Goal: Task Accomplishment & Management: Manage account settings

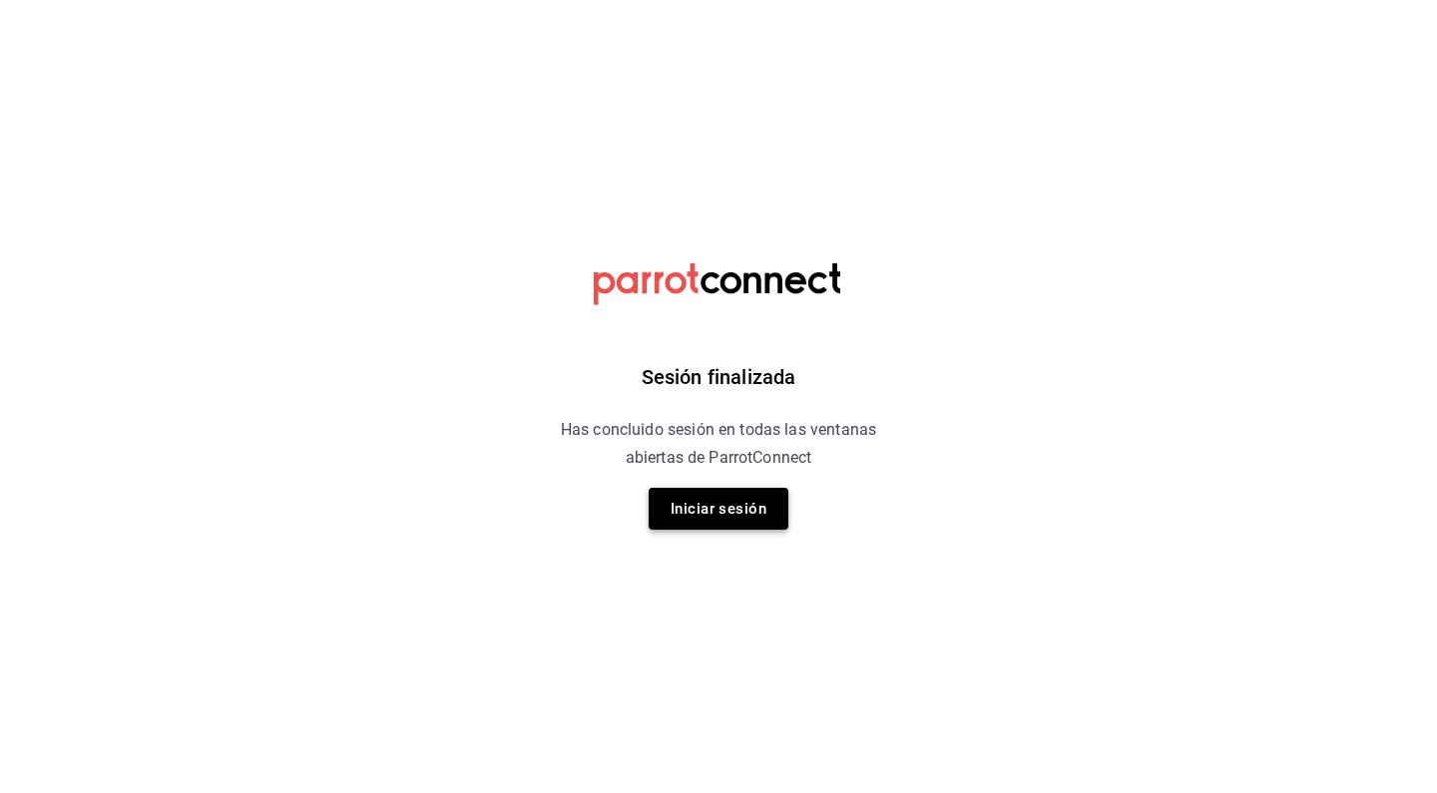
click at [732, 517] on button "Iniciar sesión" at bounding box center [719, 509] width 140 height 42
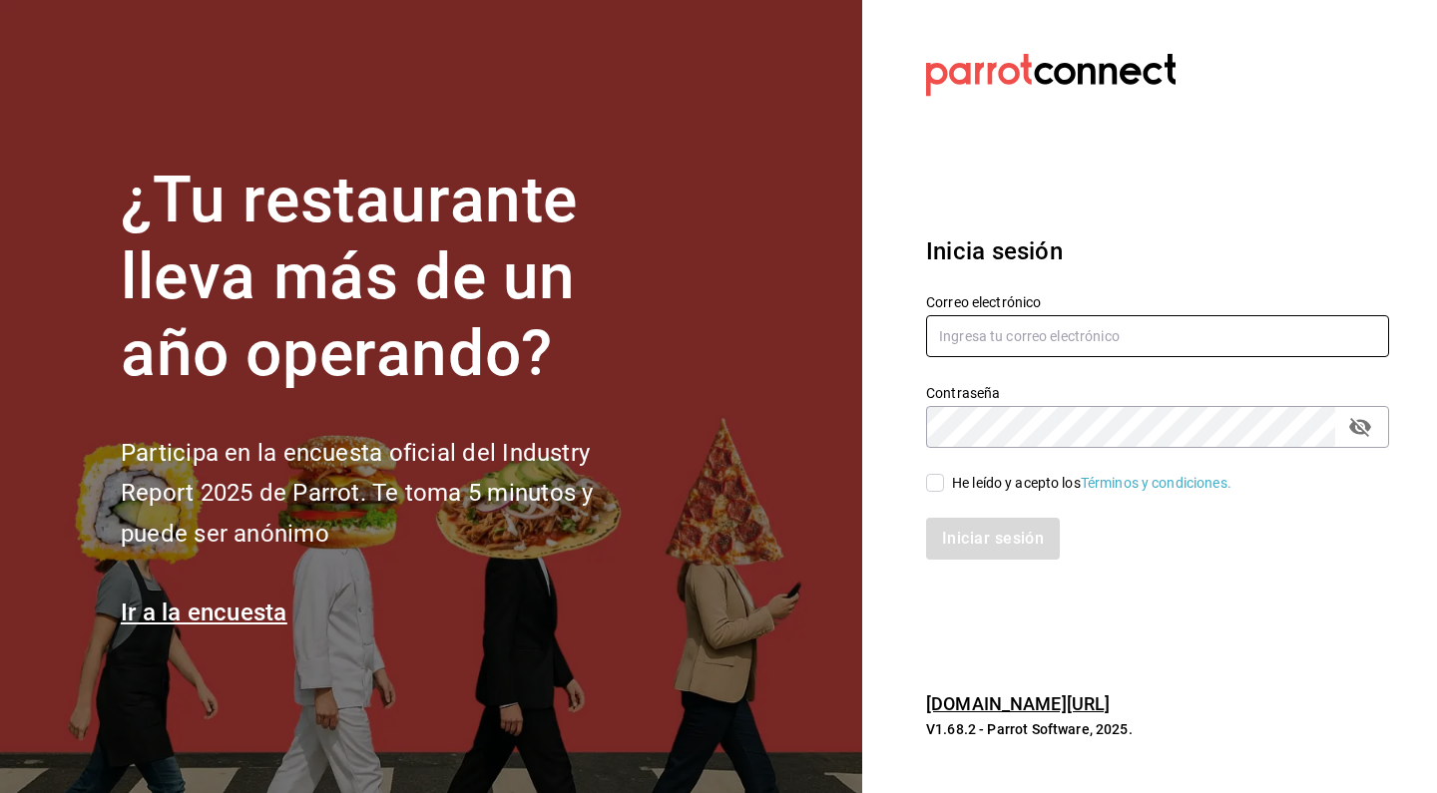
type input "[EMAIL_ADDRESS][DOMAIN_NAME]"
click at [933, 478] on input "He leído y acepto los Términos y condiciones." at bounding box center [935, 483] width 18 height 18
checkbox input "true"
click at [958, 549] on button "Iniciar sesión" at bounding box center [994, 539] width 136 height 42
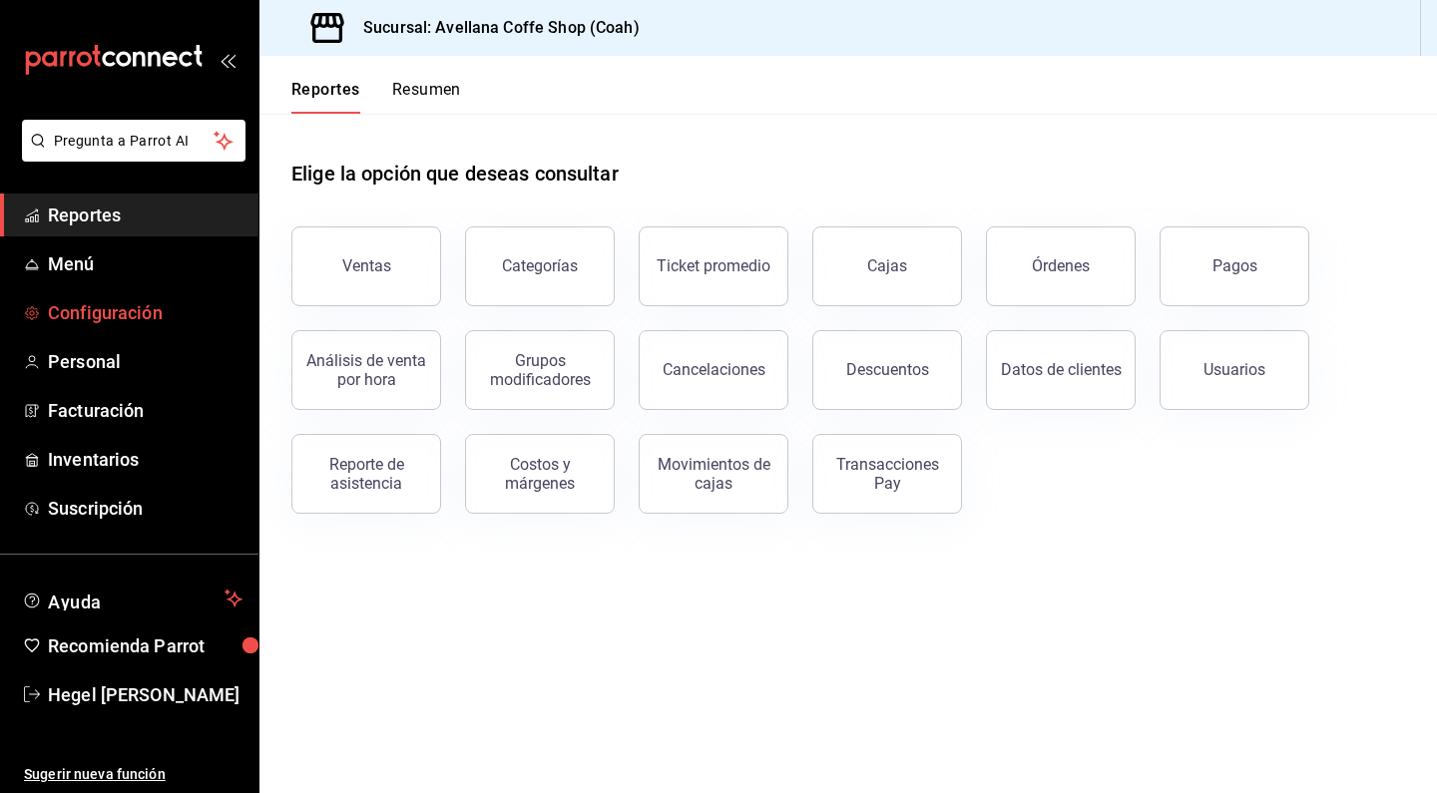
click at [140, 316] on span "Configuración" at bounding box center [145, 312] width 195 height 27
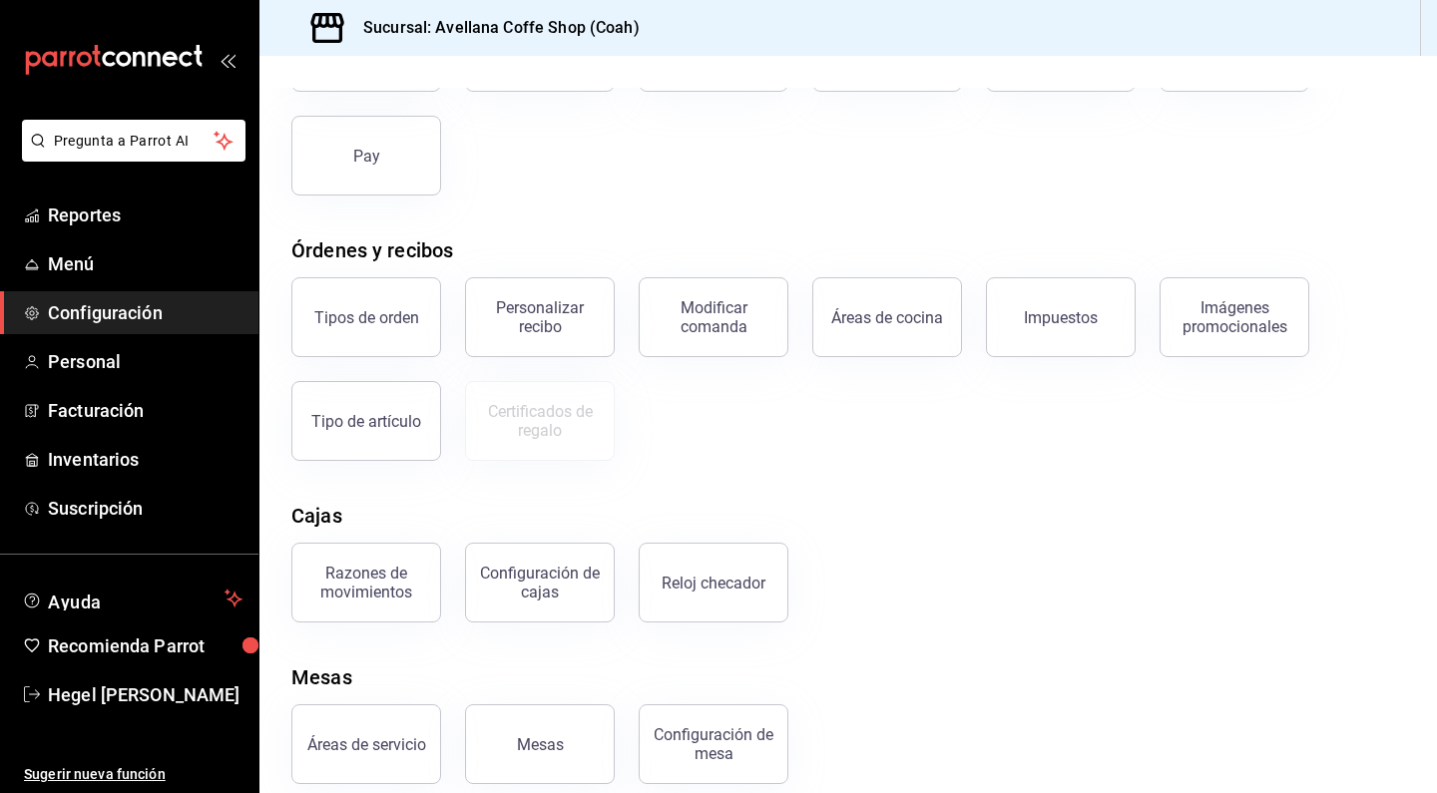
scroll to position [195, 0]
click at [103, 458] on span "Inventarios" at bounding box center [145, 459] width 195 height 27
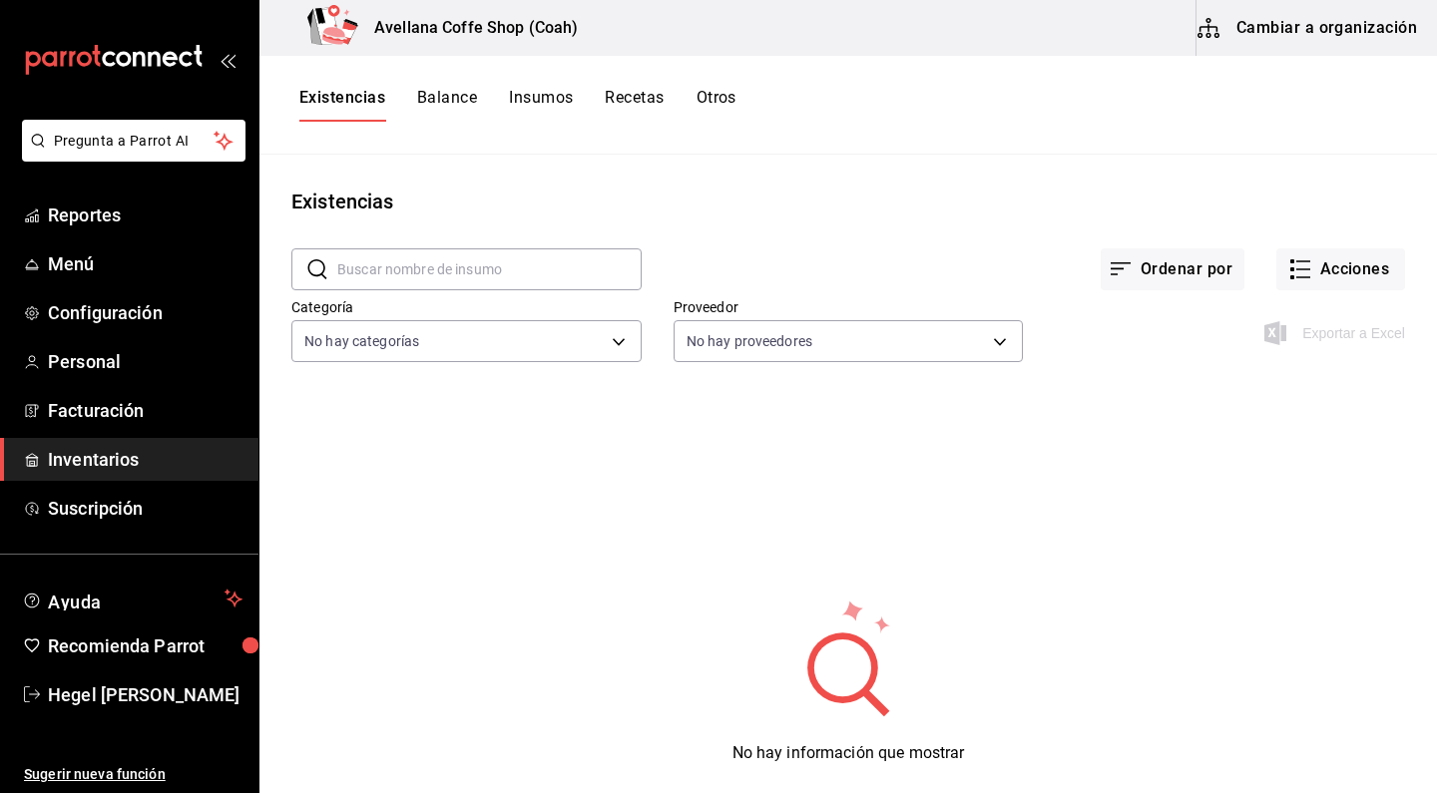
click at [452, 104] on button "Balance" at bounding box center [447, 105] width 60 height 34
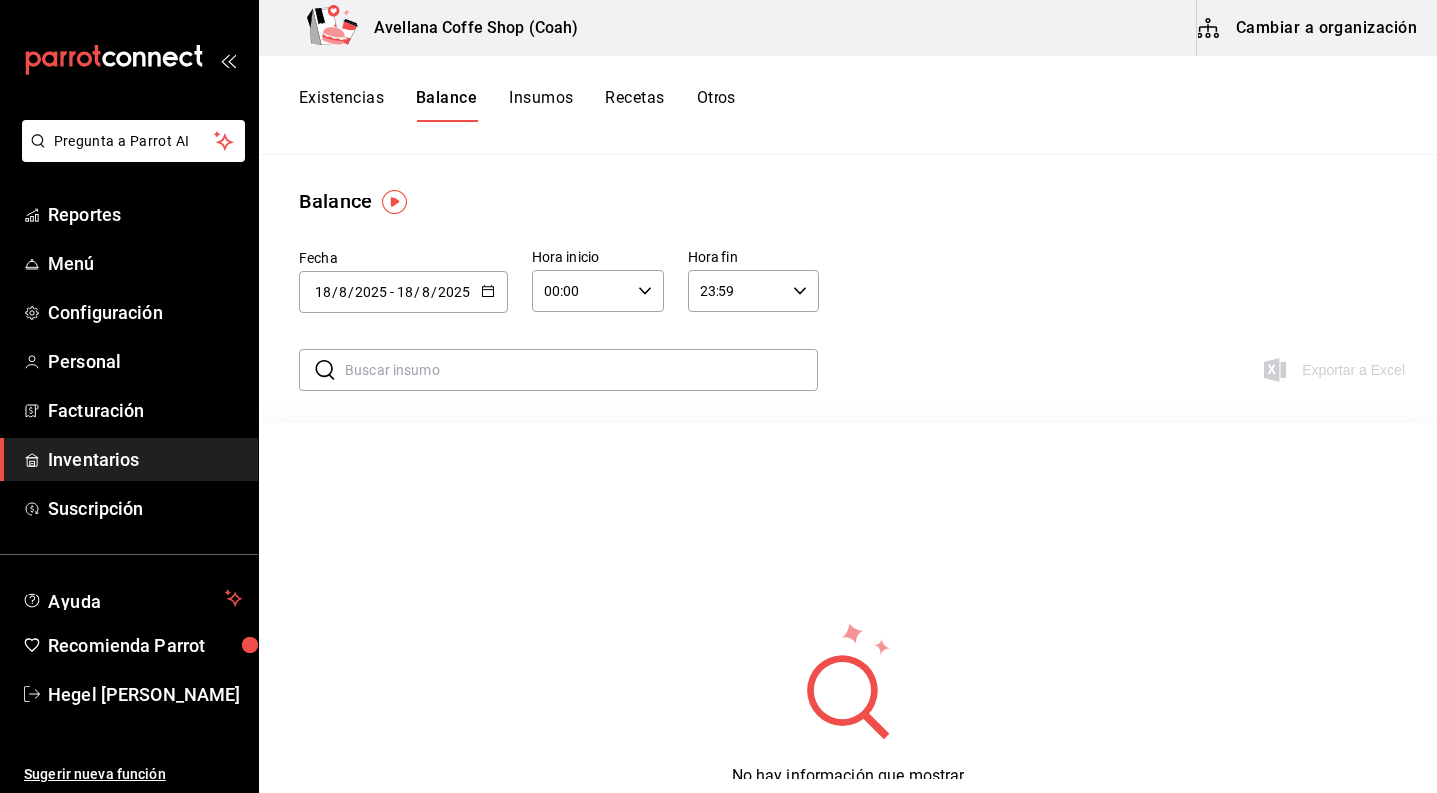
click at [555, 93] on button "Insumos" at bounding box center [541, 105] width 64 height 34
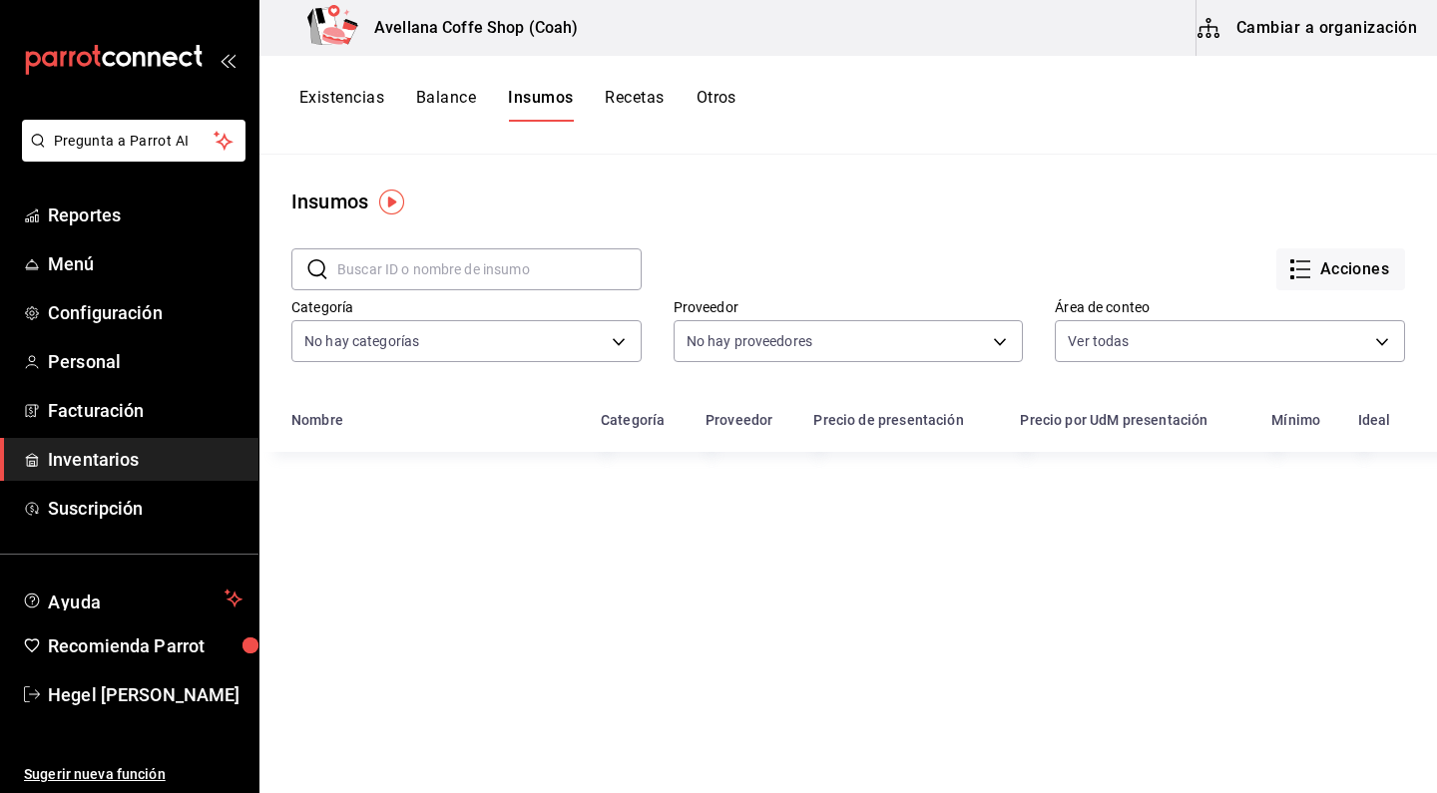
click at [449, 96] on button "Balance" at bounding box center [446, 105] width 60 height 34
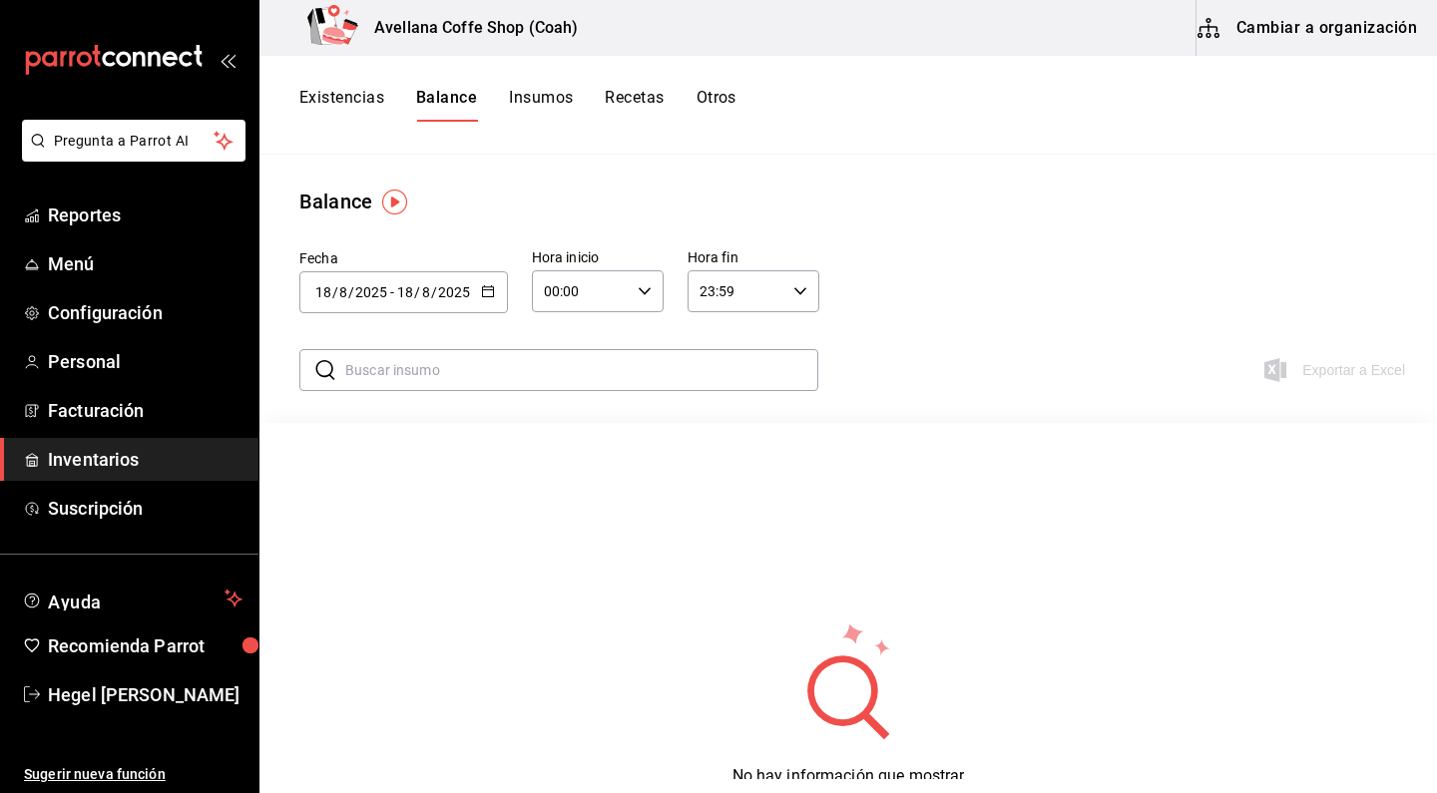
click at [641, 103] on button "Recetas" at bounding box center [634, 105] width 59 height 34
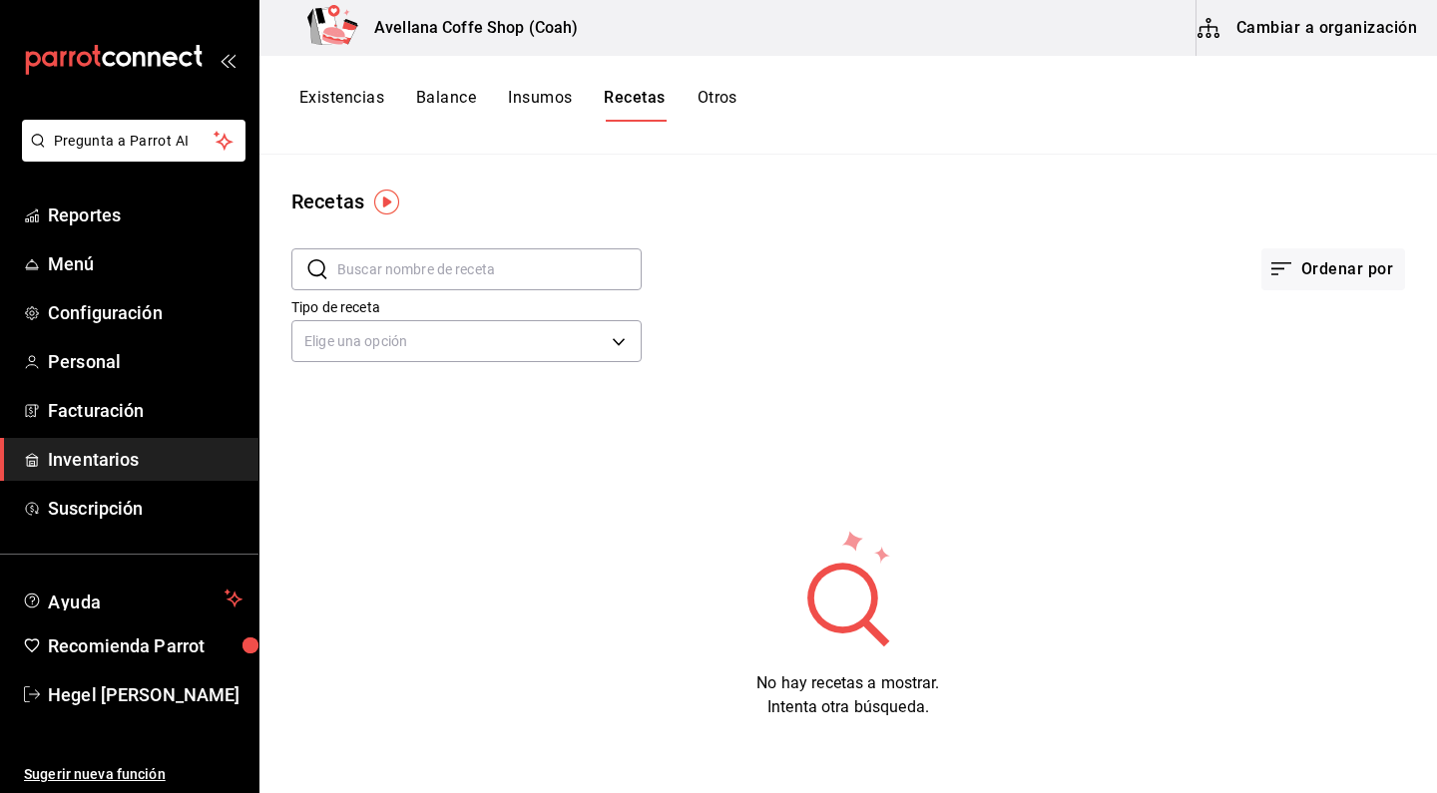
click at [750, 98] on div "Existencias Balance Insumos Recetas Otros" at bounding box center [848, 105] width 1178 height 34
click at [710, 95] on button "Otros" at bounding box center [718, 105] width 40 height 34
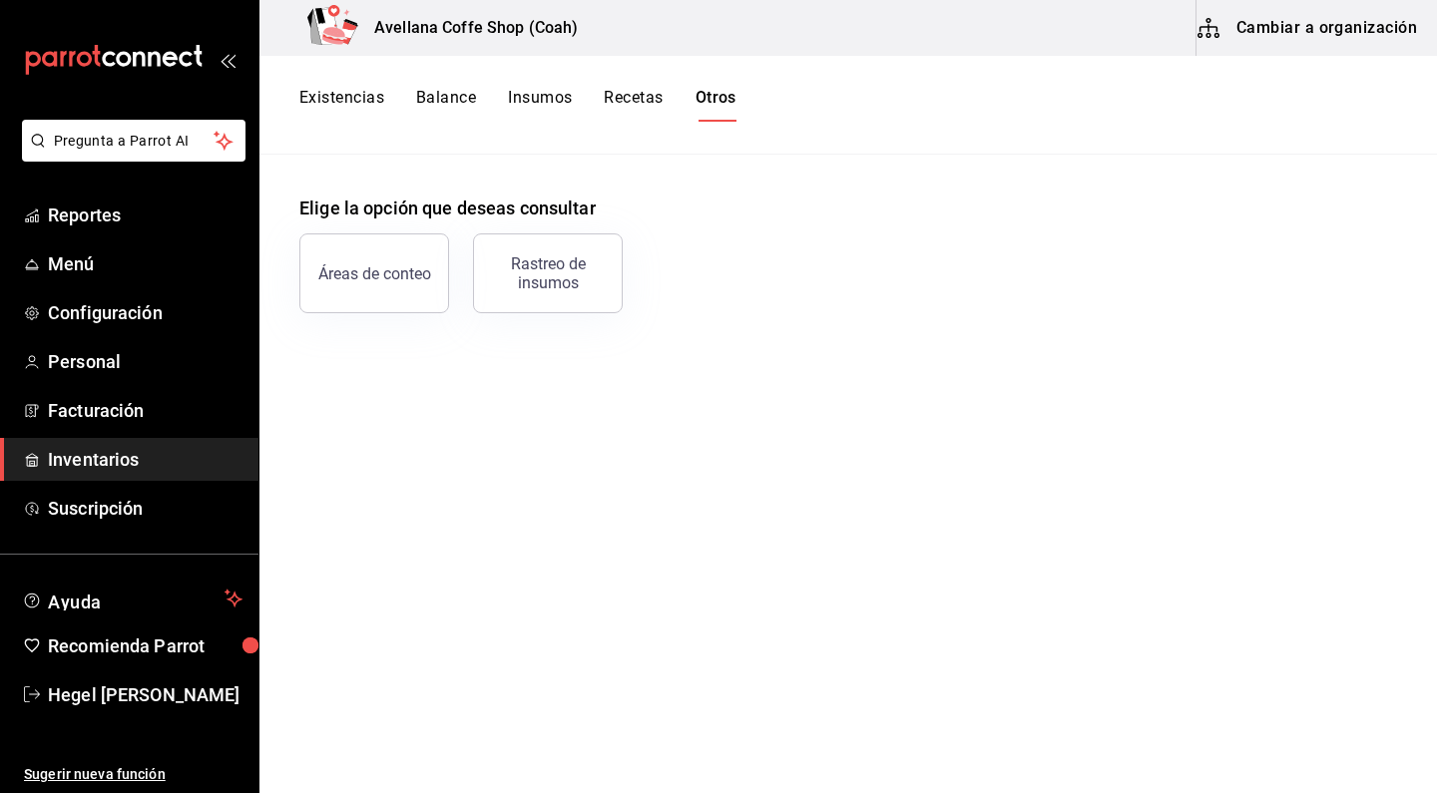
click at [343, 106] on button "Existencias" at bounding box center [341, 105] width 85 height 34
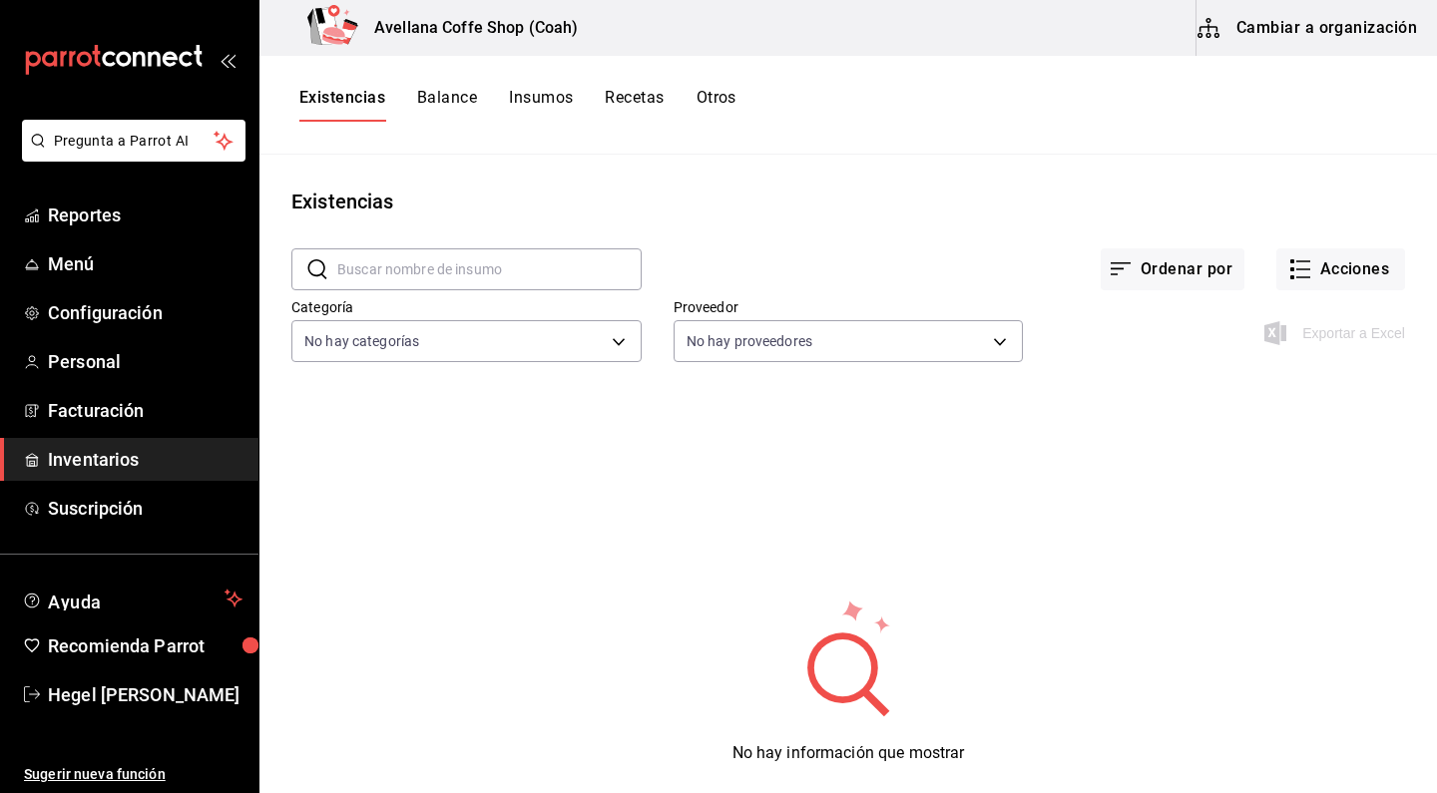
click at [1263, 21] on button "Cambiar a organización" at bounding box center [1309, 28] width 225 height 56
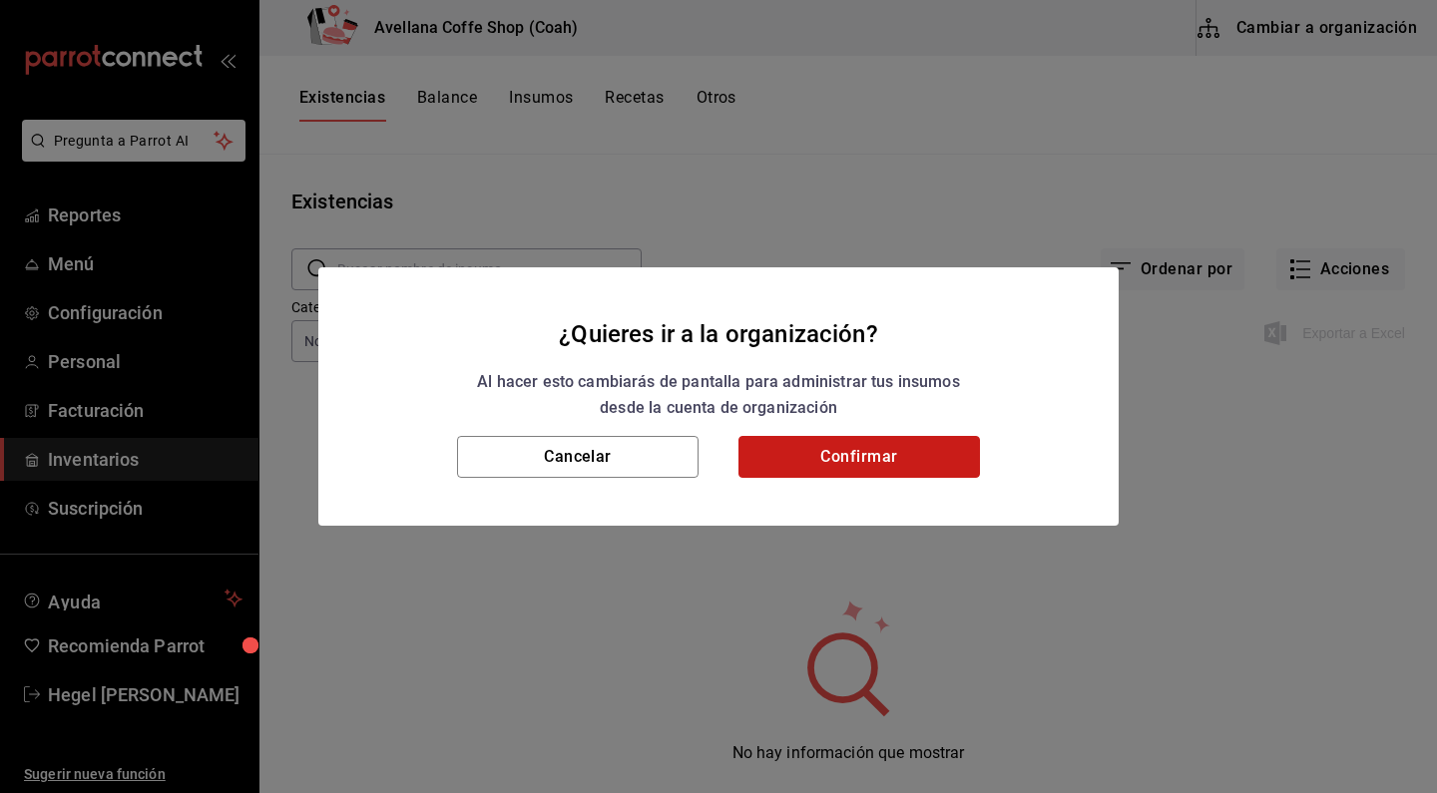
click at [863, 452] on button "Confirmar" at bounding box center [859, 457] width 242 height 42
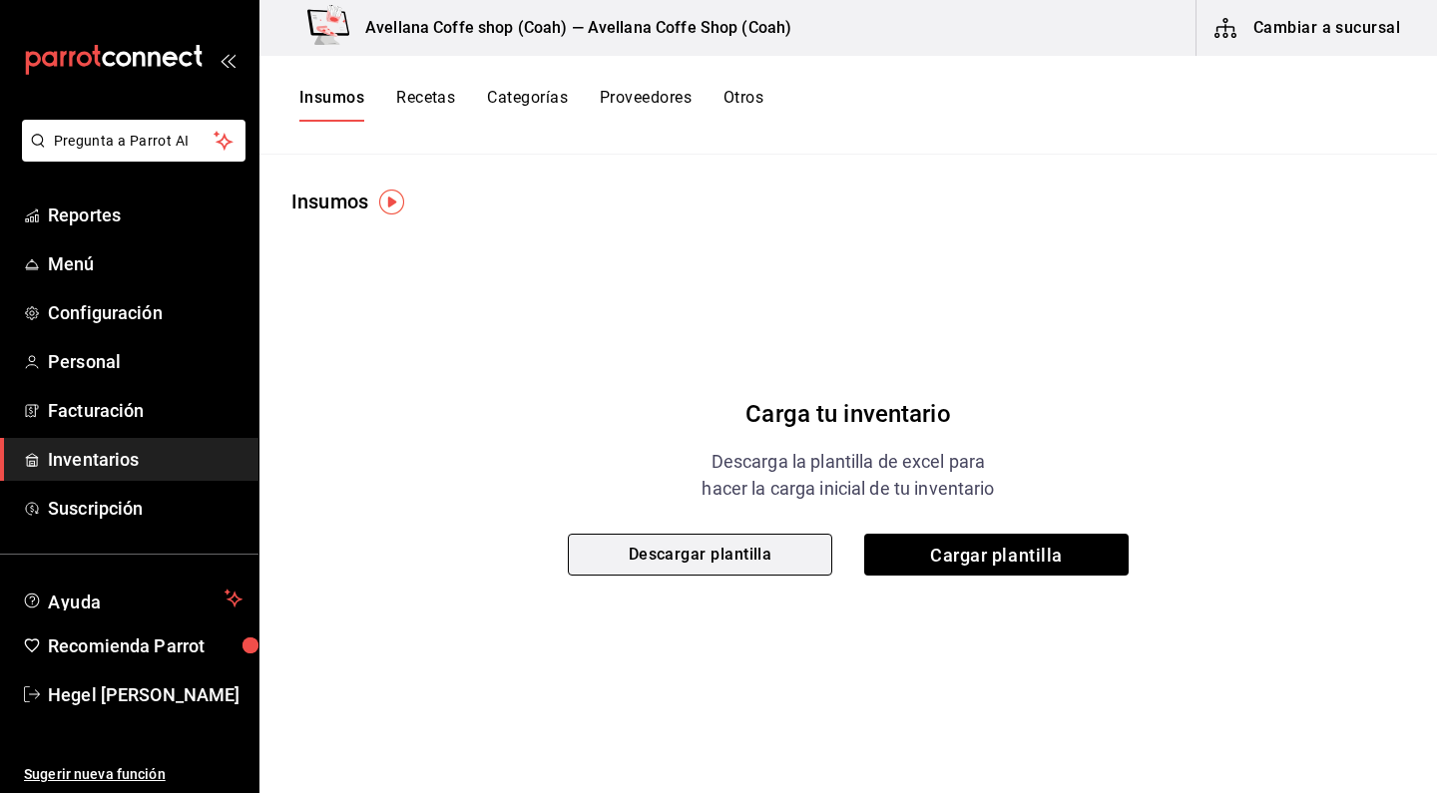
click at [792, 565] on button "Descargar plantilla" at bounding box center [700, 555] width 264 height 42
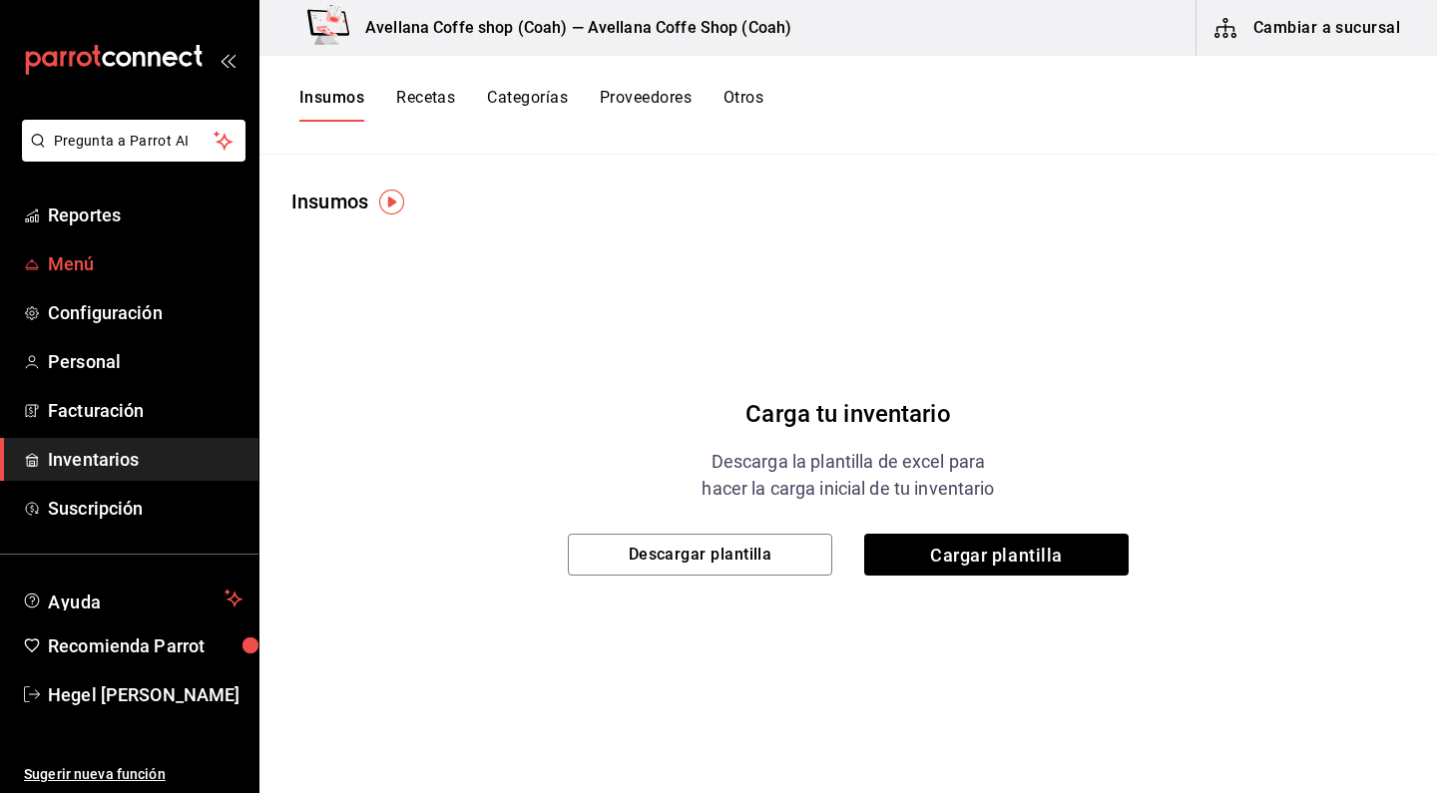
click at [145, 274] on span "Menú" at bounding box center [145, 263] width 195 height 27
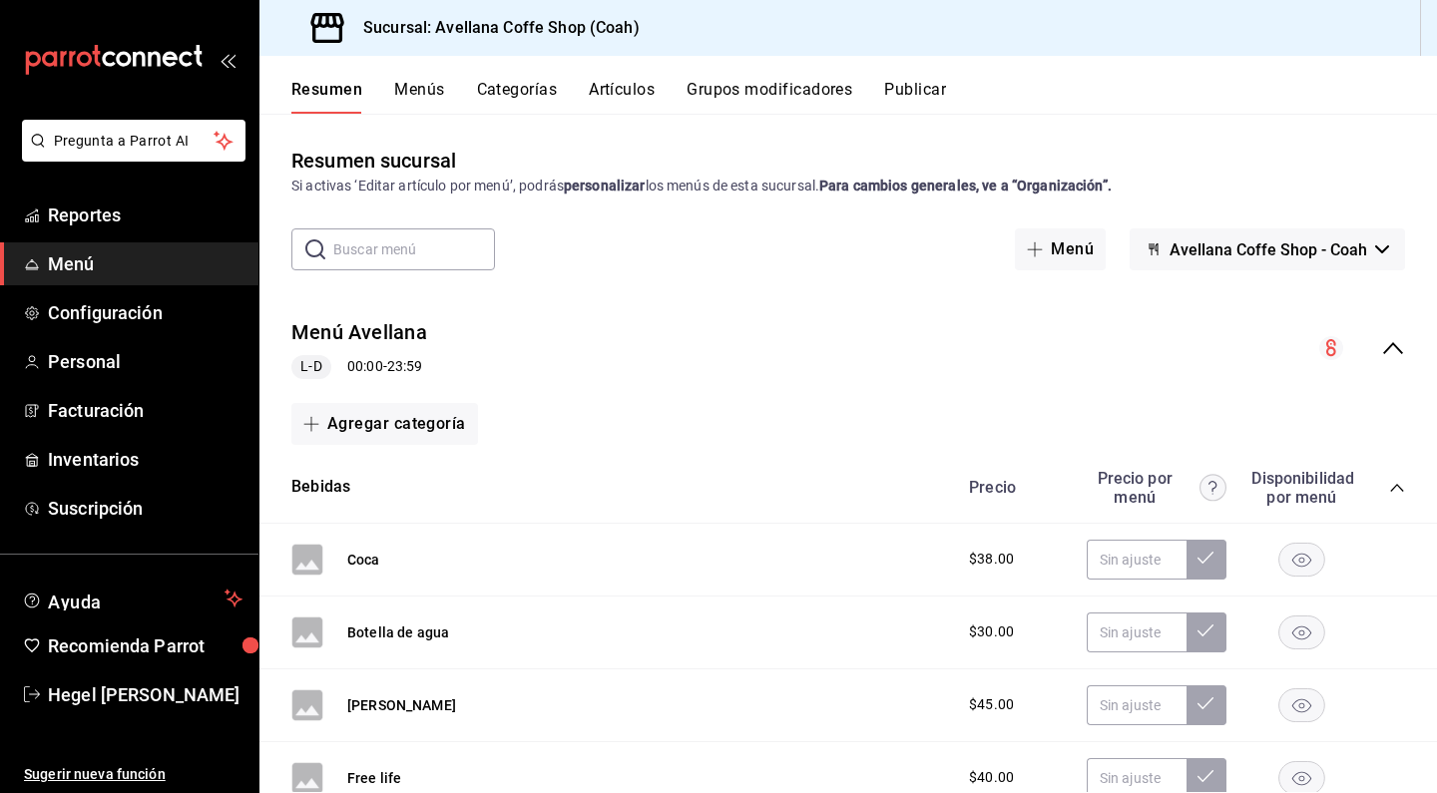
click at [628, 97] on button "Artículos" at bounding box center [622, 97] width 66 height 34
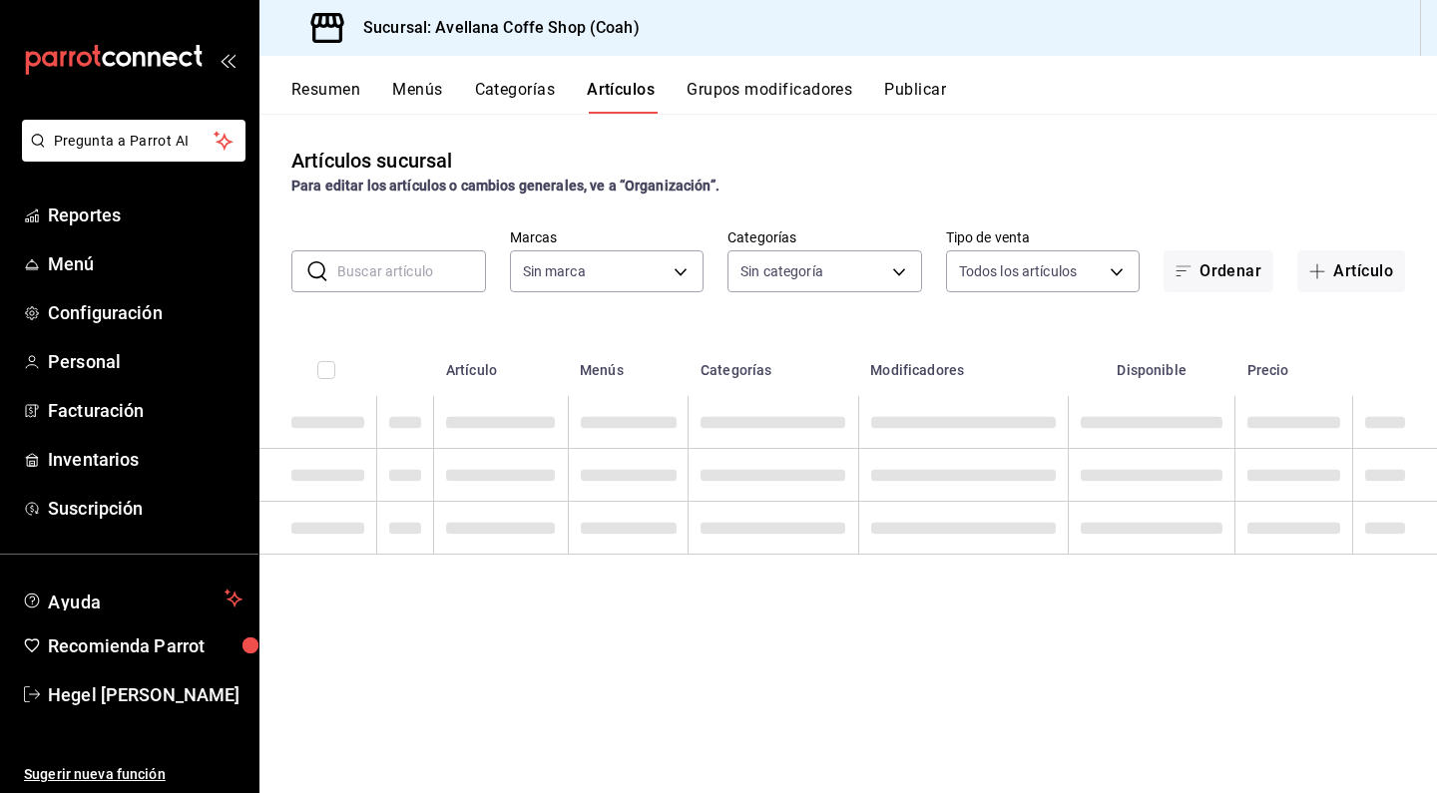
type input "e8737dc7-768a-46ab-9b25-337b51bb9342"
type input "bab15b1d-9dd5-49f8-b38c-d870ccb2bbc3,7896a7a4-e227-4ccf-b35b-05b019aec652,e0b9a…"
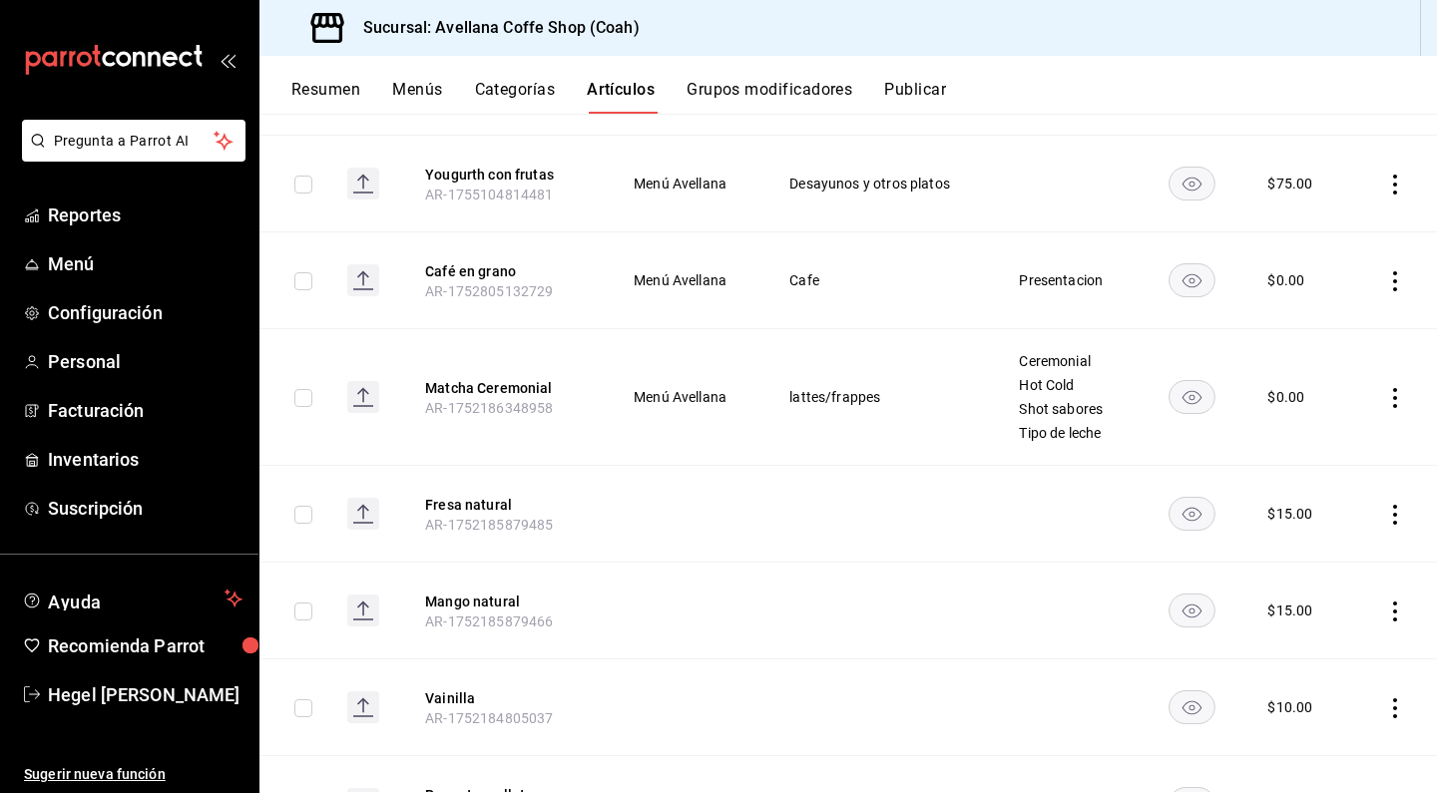
scroll to position [359, 0]
click at [509, 386] on button "Matcha Ceremonial" at bounding box center [505, 386] width 160 height 20
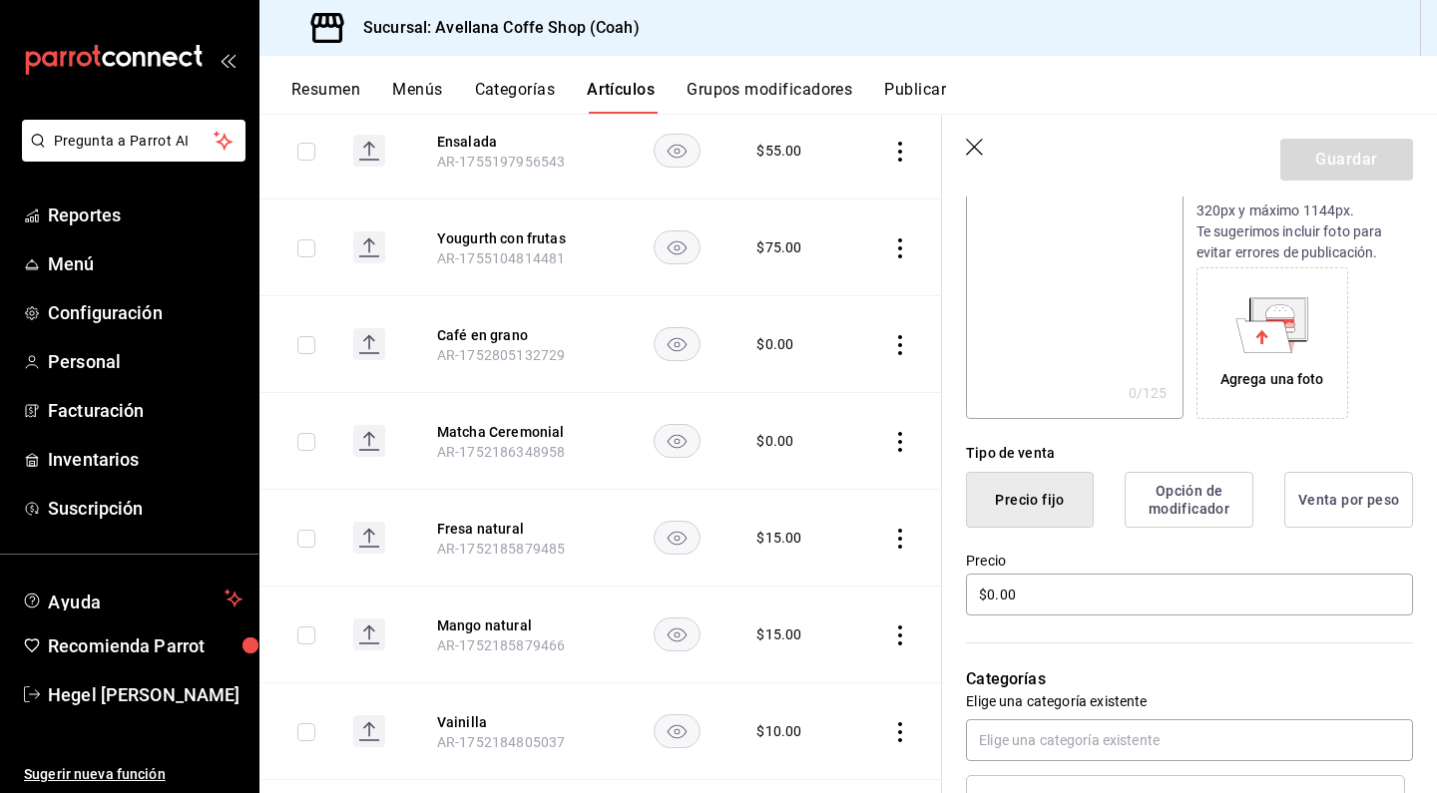
scroll to position [248, 0]
click at [914, 606] on main "Artículos sucursal Para editar los artículos o cambios generales, ve a “Organiz…" at bounding box center [848, 454] width 1178 height 680
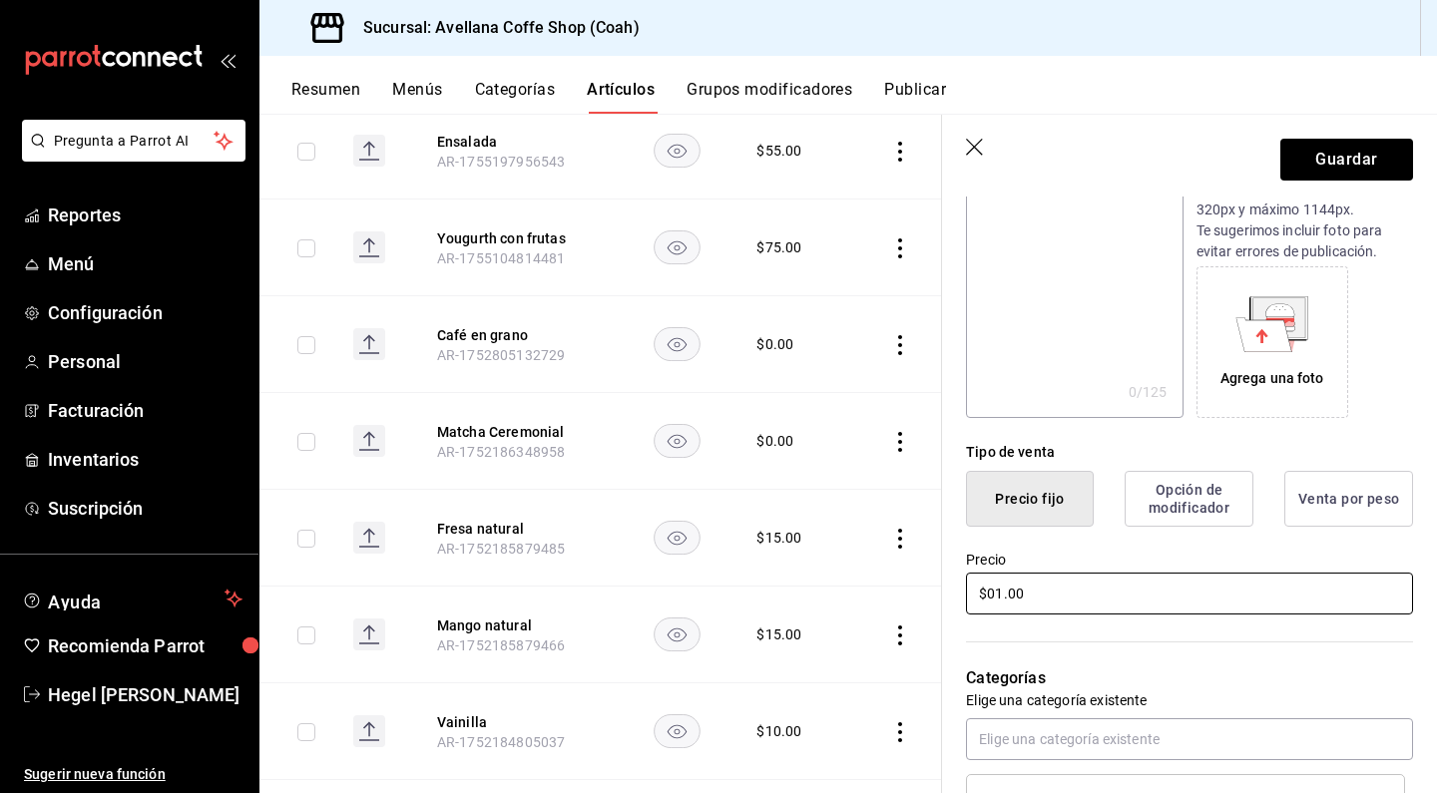
type input "$0.00"
type input "$105.00"
click at [1162, 641] on div "Categorías Elige una categoría existente lattes/frappes" at bounding box center [1177, 722] width 471 height 209
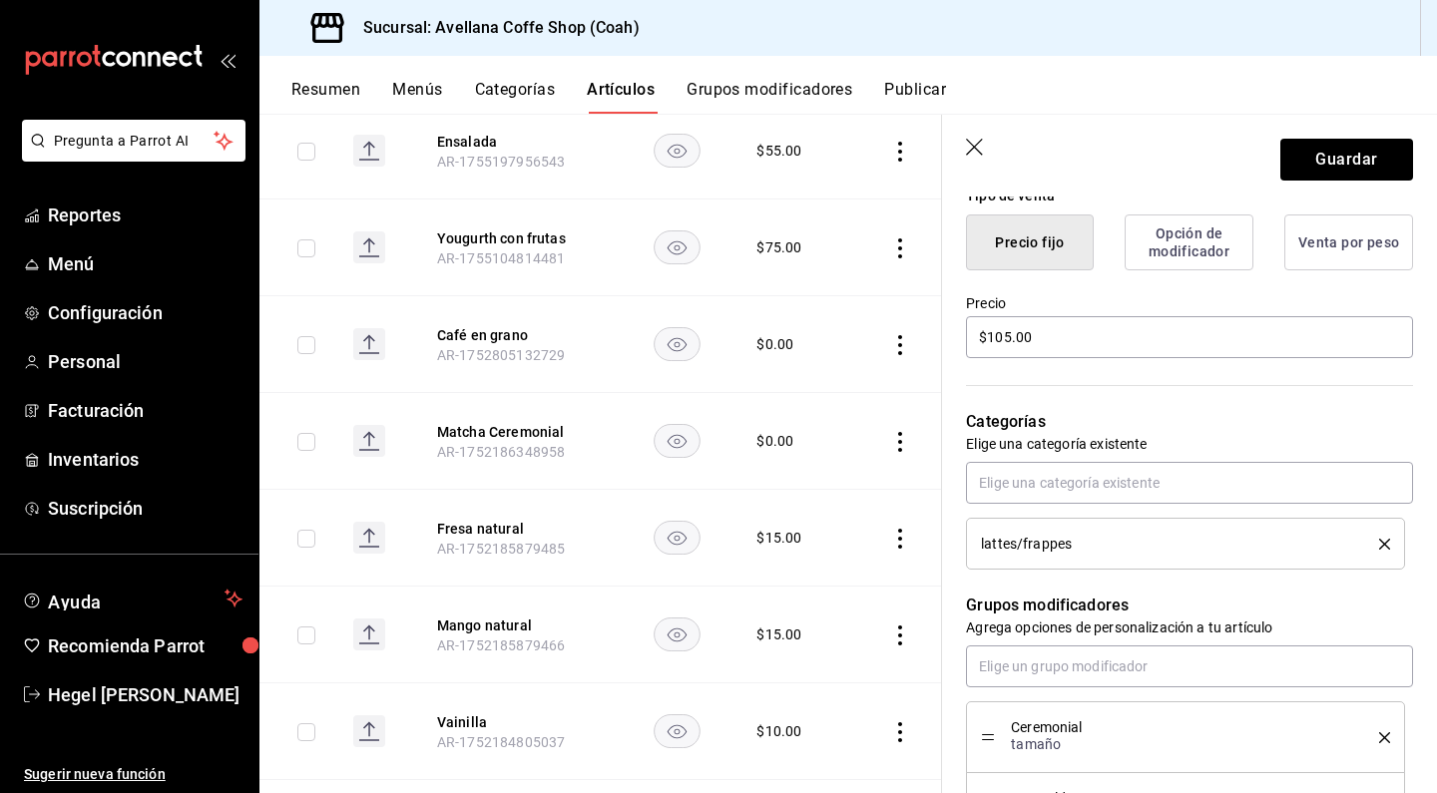
scroll to position [507, 0]
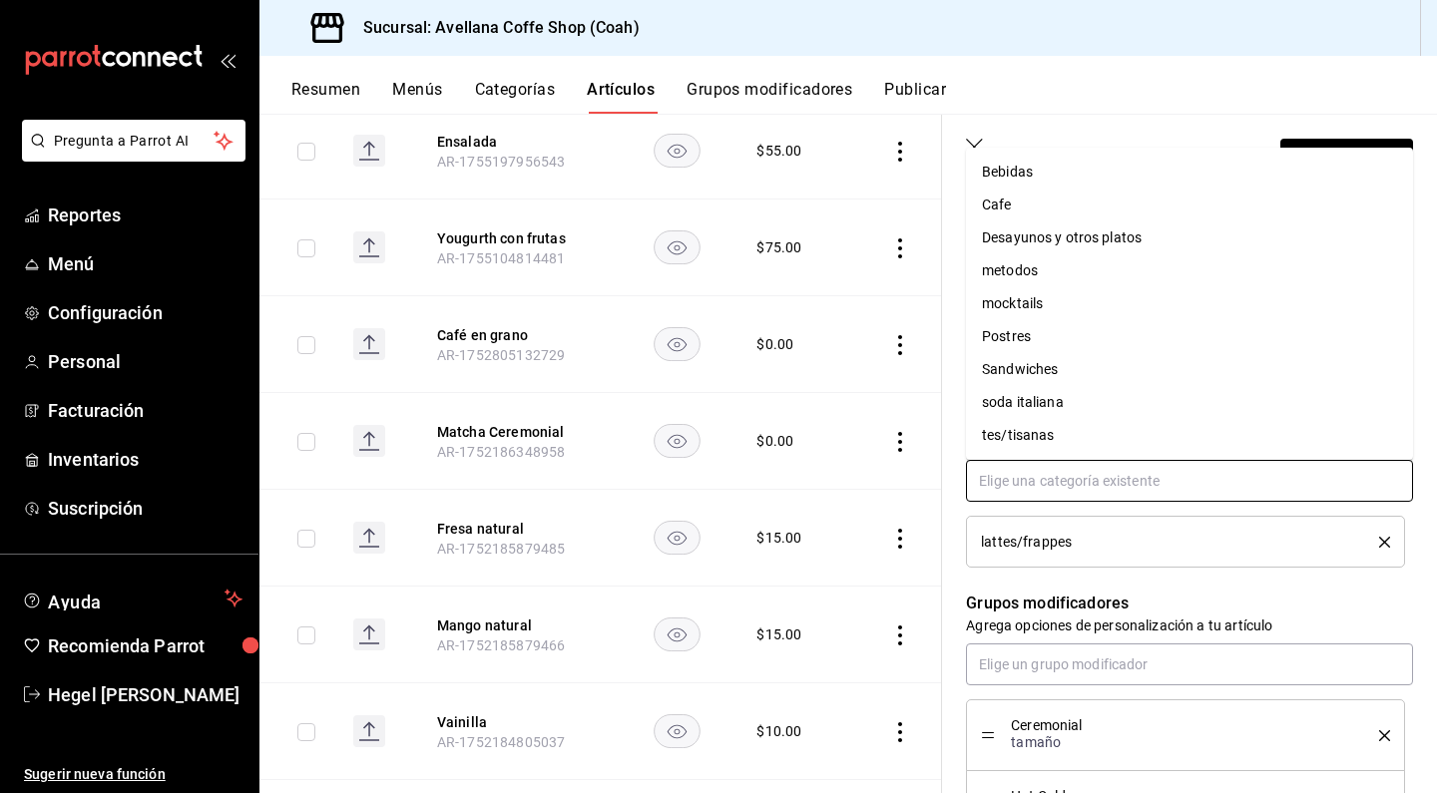
click at [1112, 484] on input "text" at bounding box center [1189, 481] width 447 height 42
click at [1073, 179] on li "Bebidas" at bounding box center [1189, 172] width 447 height 33
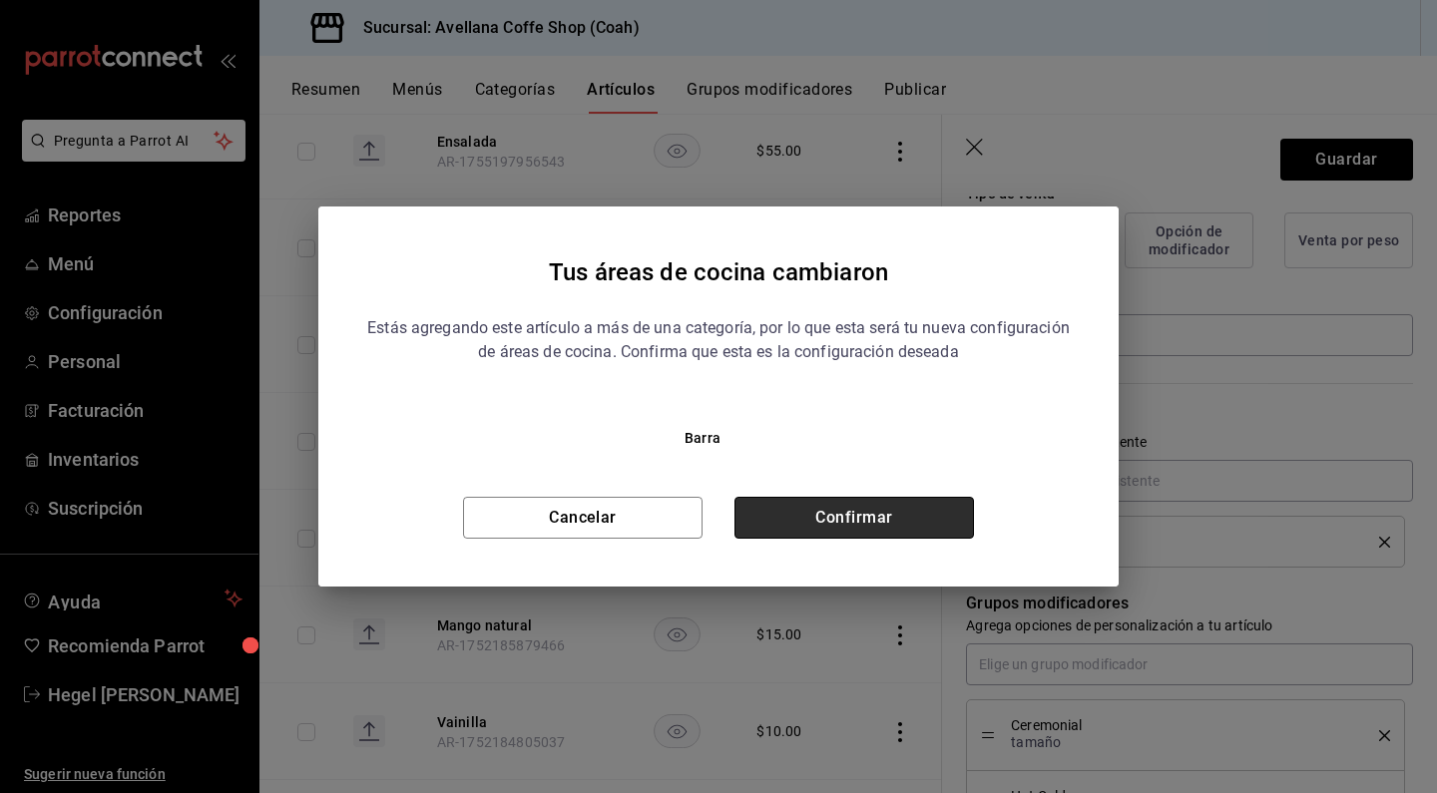
click at [956, 502] on button "Confirmar" at bounding box center [854, 518] width 240 height 42
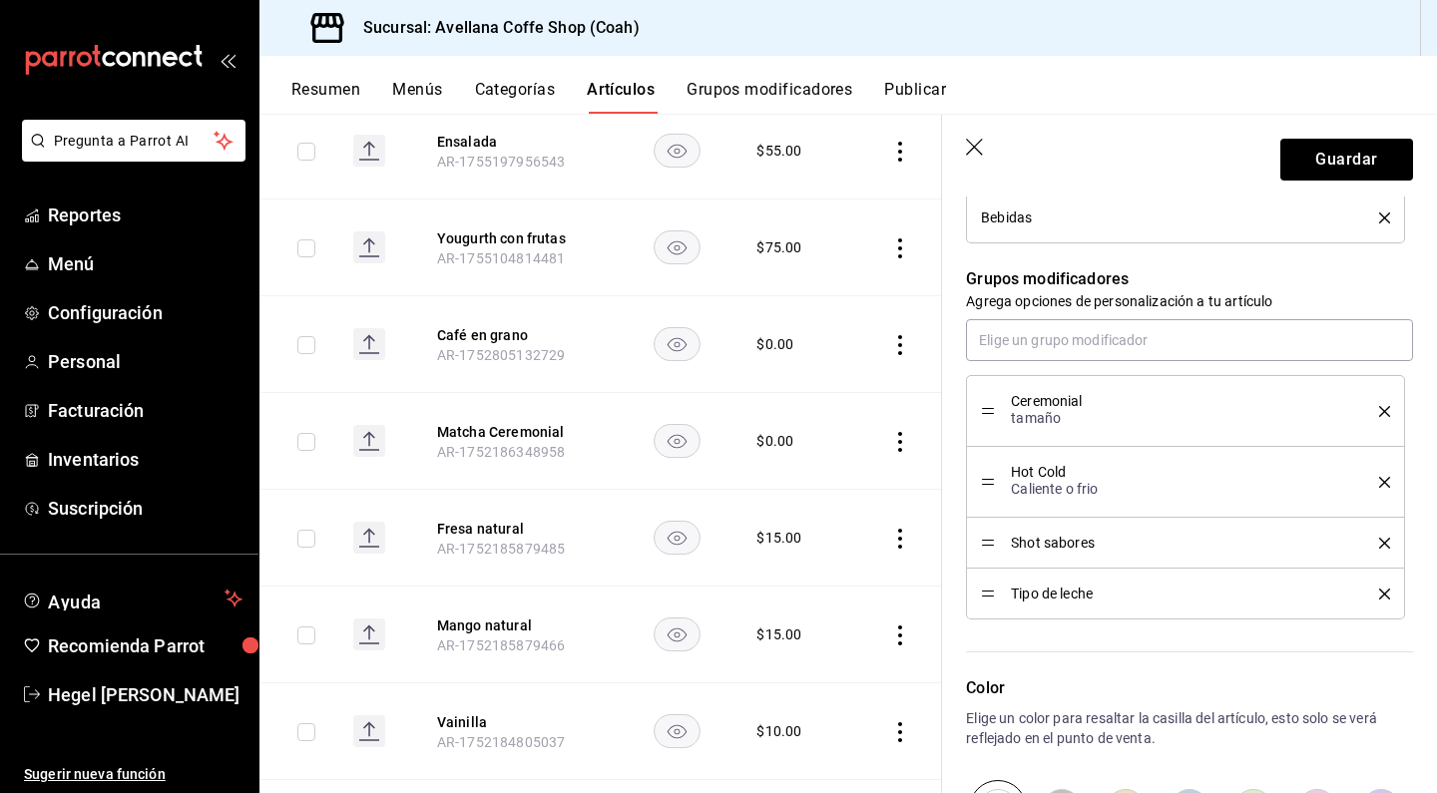
scroll to position [922, 0]
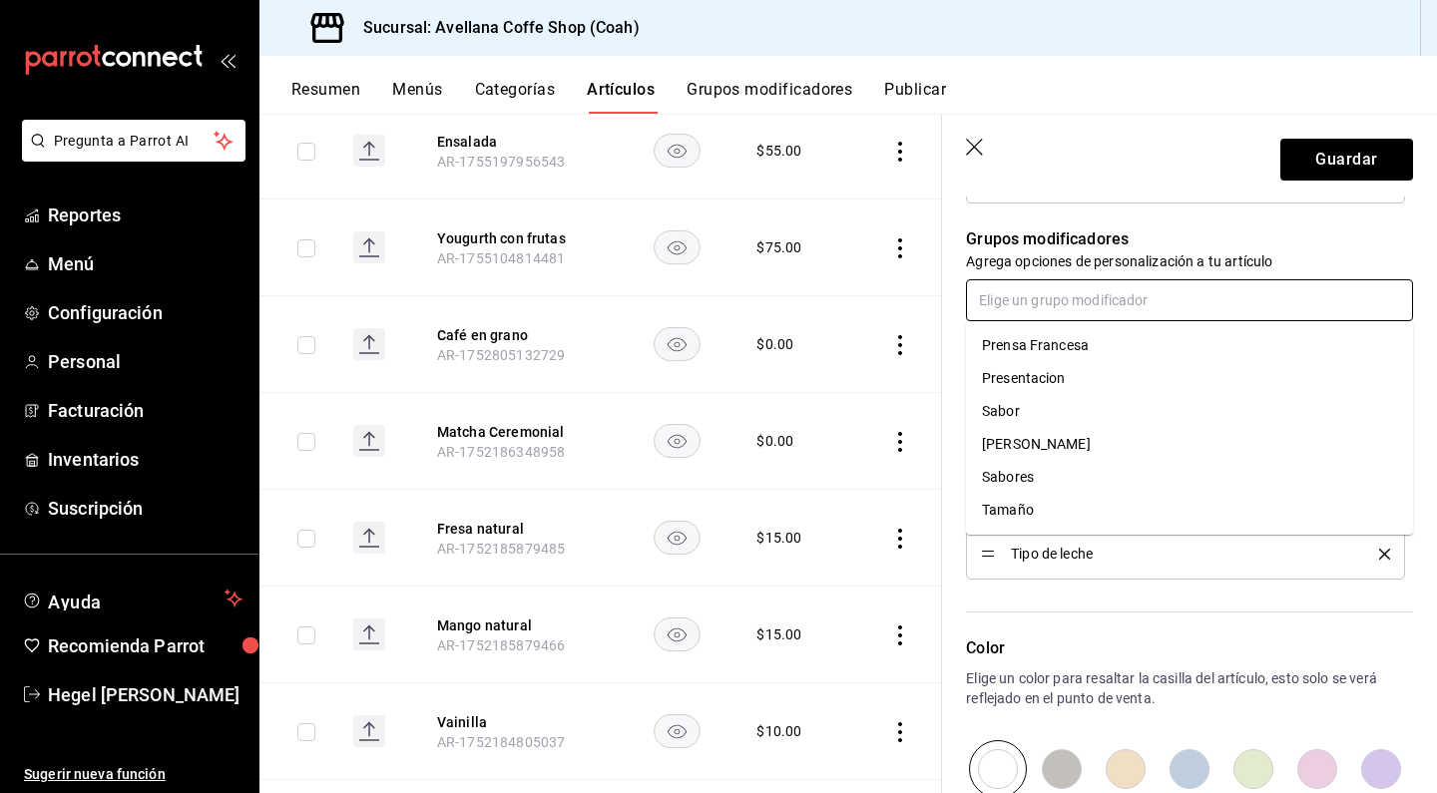
click at [1063, 307] on input "text" at bounding box center [1189, 300] width 447 height 42
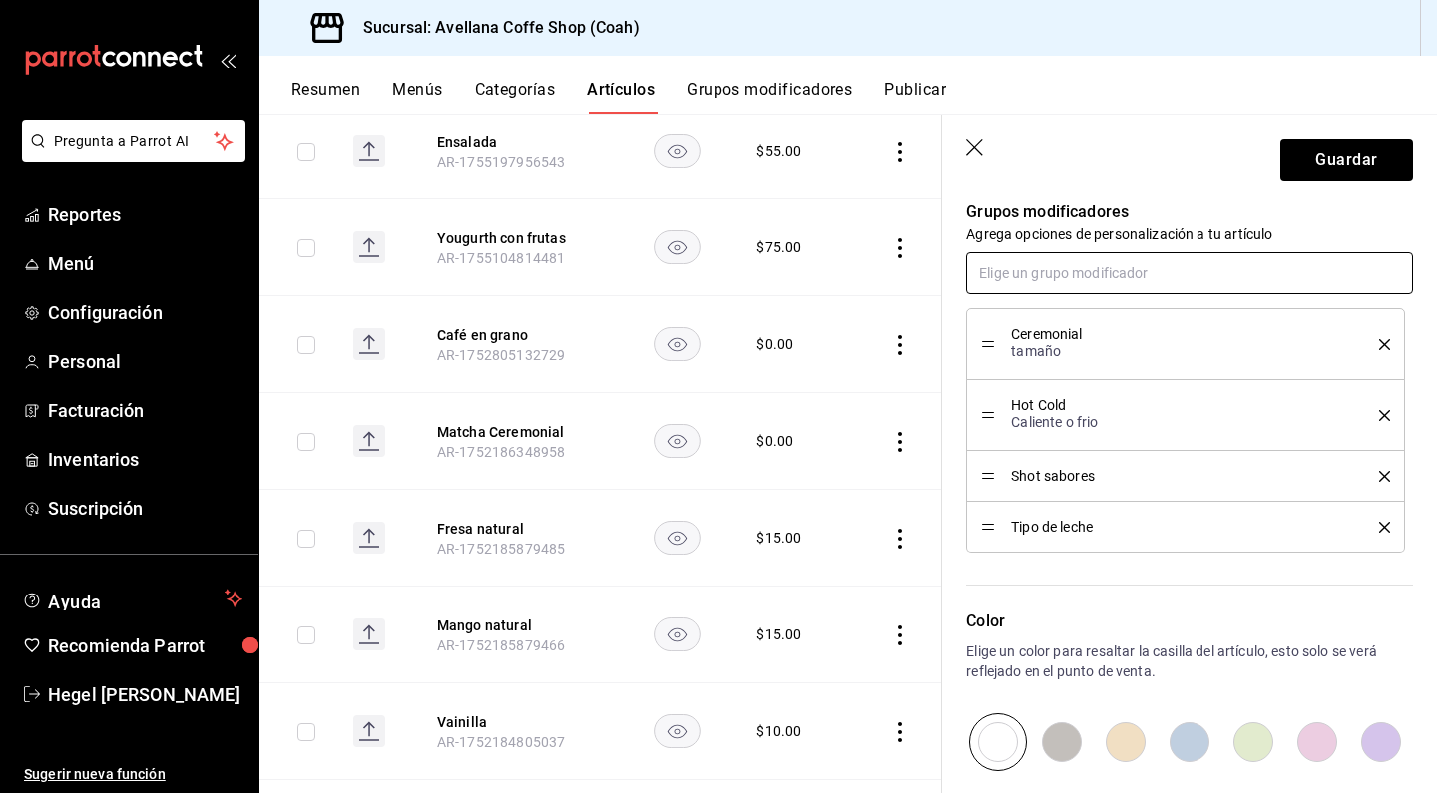
scroll to position [938, 0]
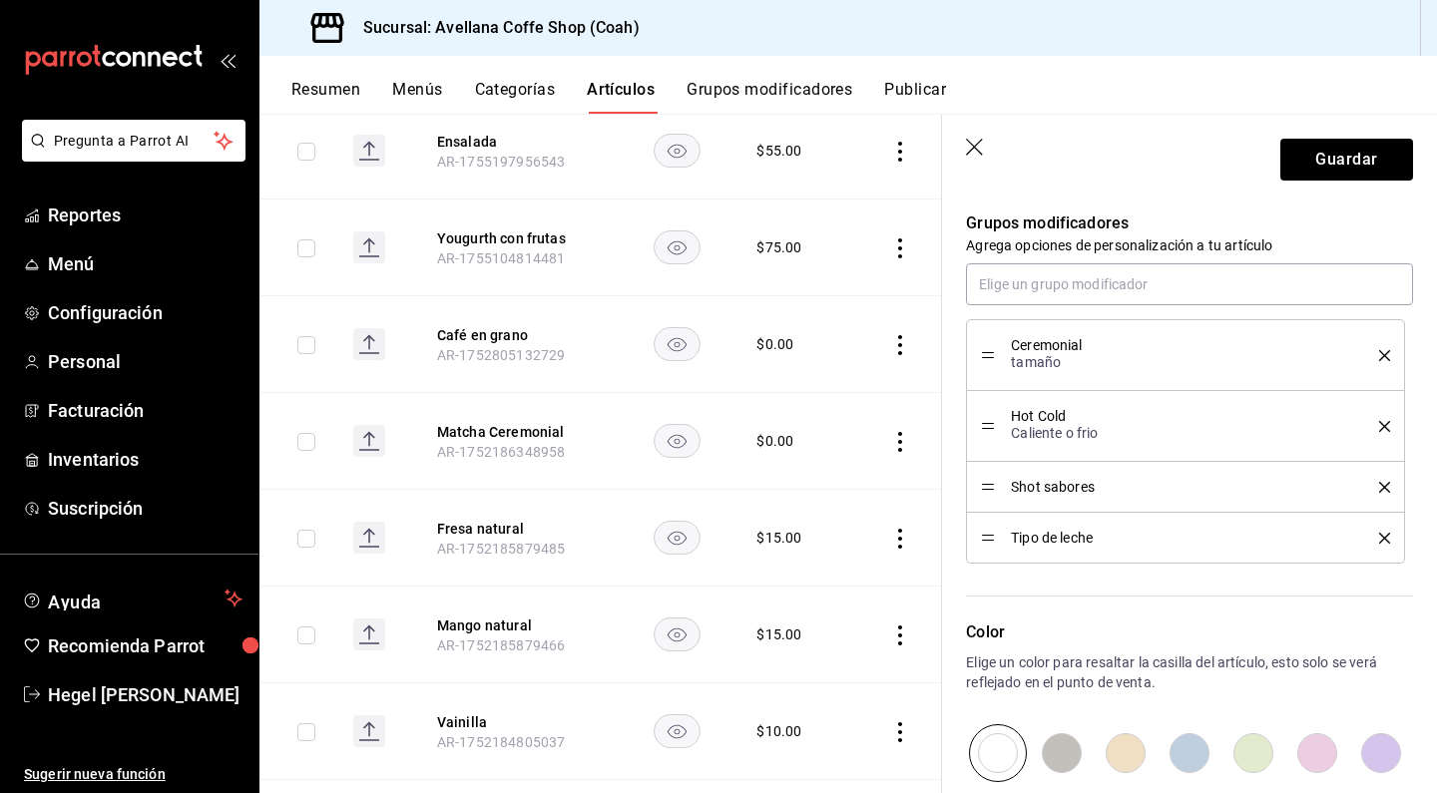
click at [1132, 492] on span "Shot sabores" at bounding box center [1180, 487] width 338 height 14
click at [1353, 155] on button "Guardar" at bounding box center [1346, 160] width 133 height 42
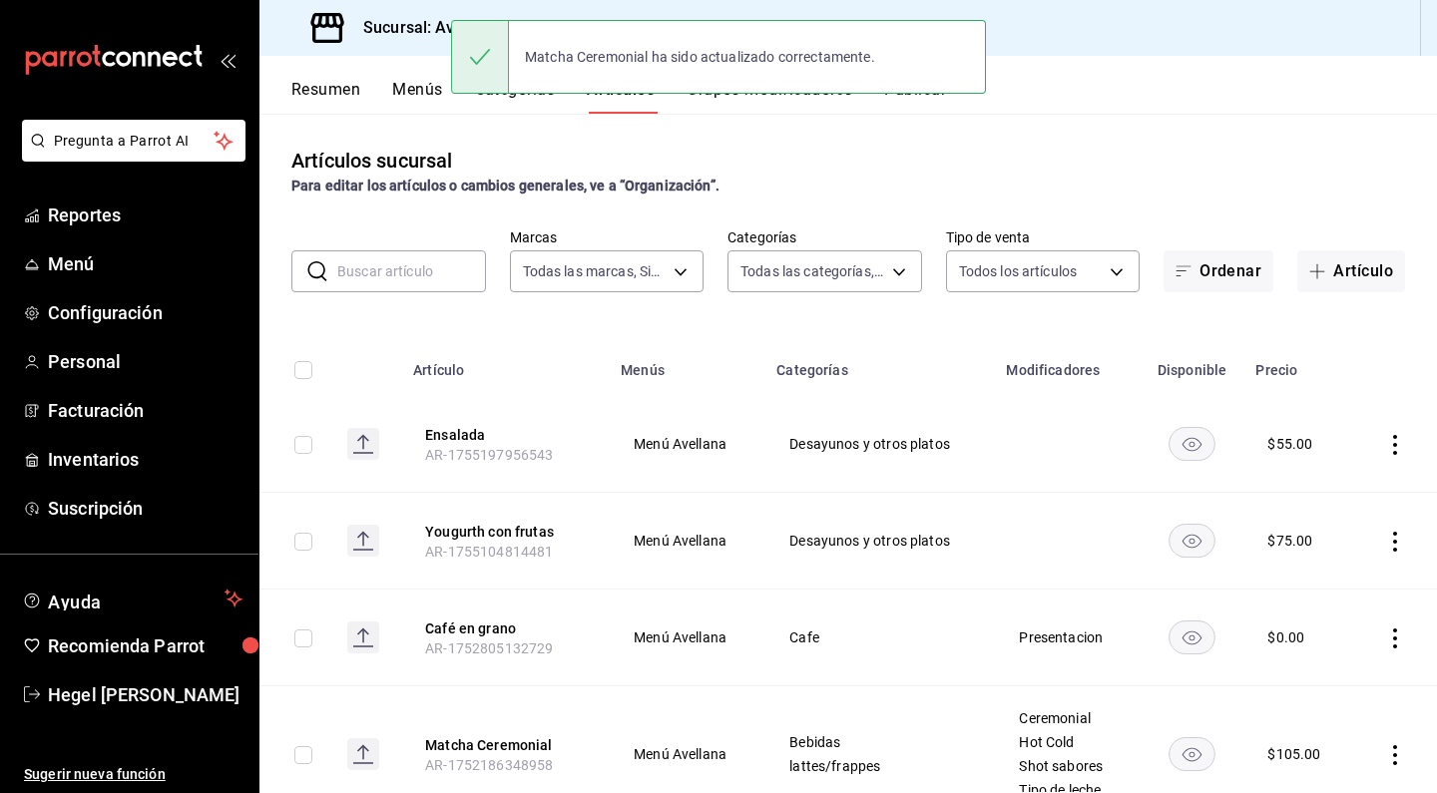
click at [936, 100] on button "Publicar" at bounding box center [915, 97] width 62 height 34
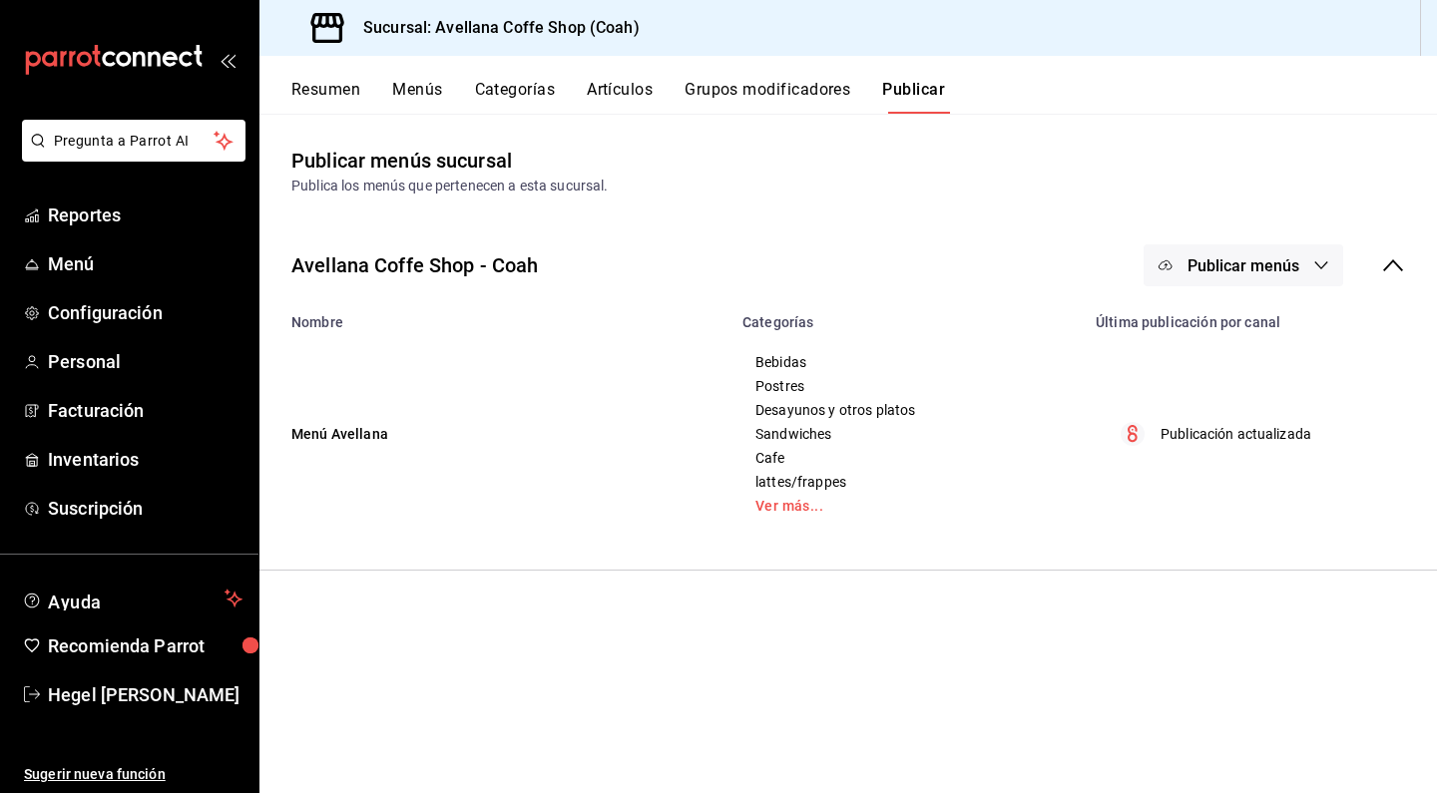
click at [617, 95] on button "Artículos" at bounding box center [620, 97] width 66 height 34
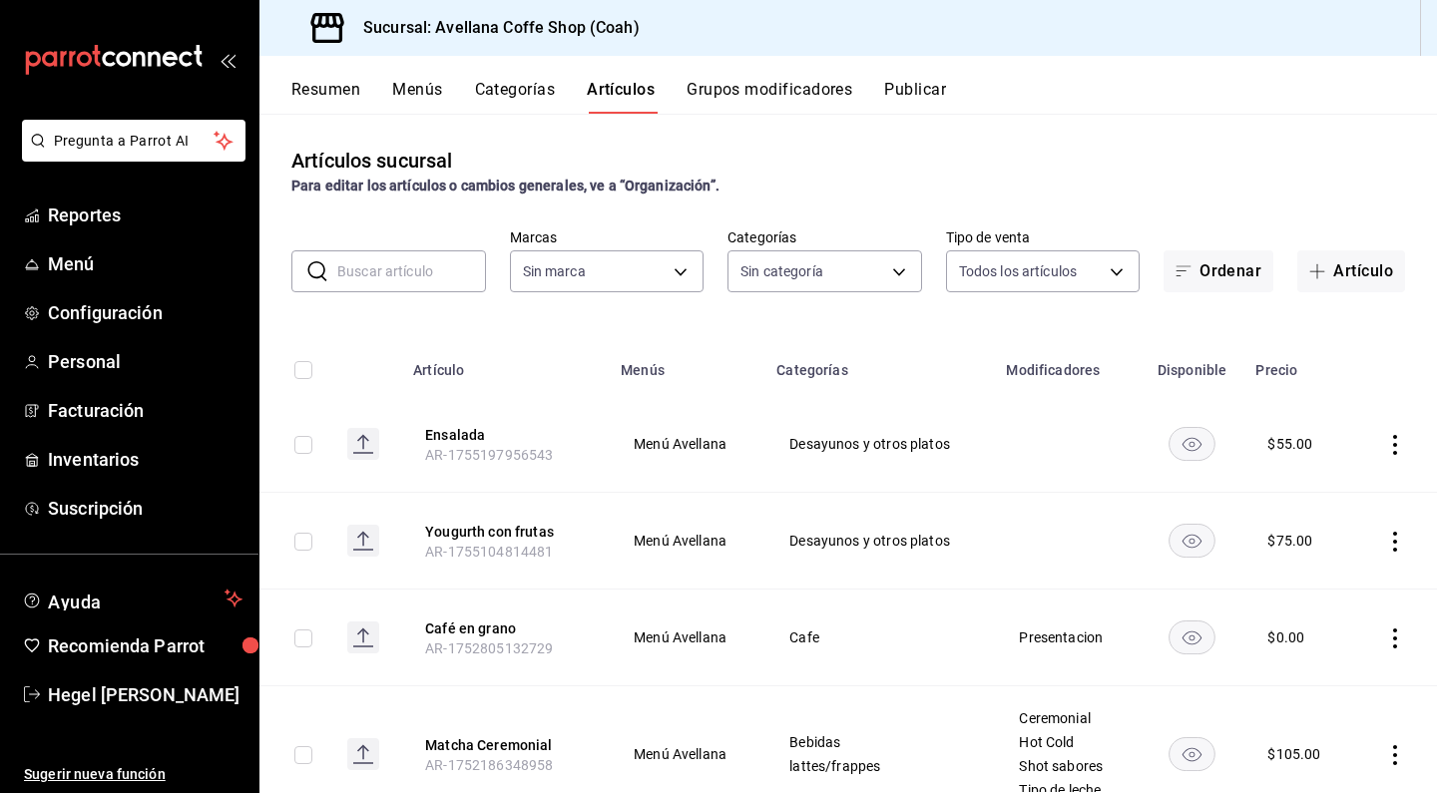
type input "e8737dc7-768a-46ab-9b25-337b51bb9342"
type input "bab15b1d-9dd5-49f8-b38c-d870ccb2bbc3,7896a7a4-e227-4ccf-b35b-05b019aec652,e0b9a…"
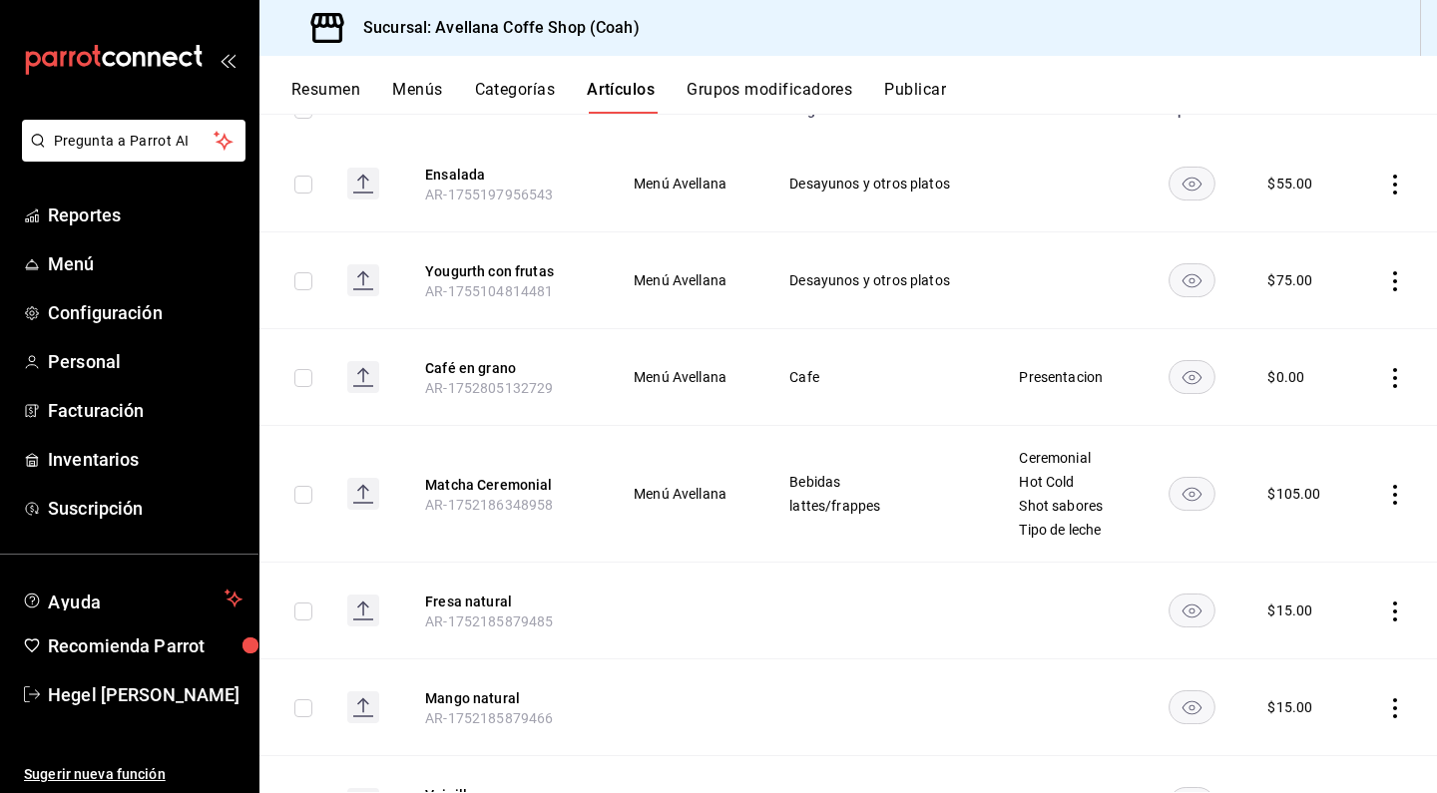
scroll to position [262, 0]
click at [502, 482] on button "Matcha Ceremonial" at bounding box center [505, 483] width 160 height 20
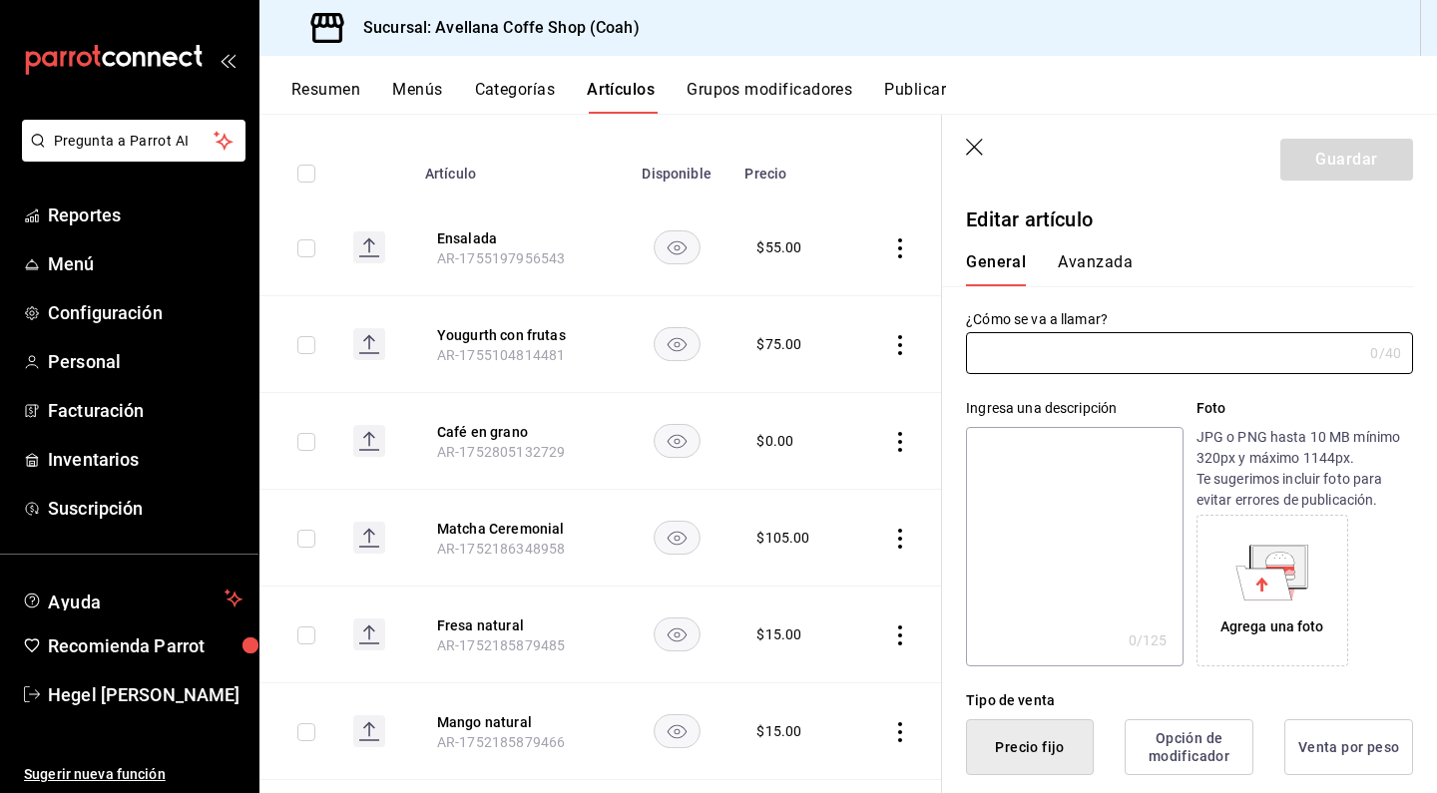
type input "Matcha Ceremonial"
type input "$105.00"
type input "AR-1752186348958"
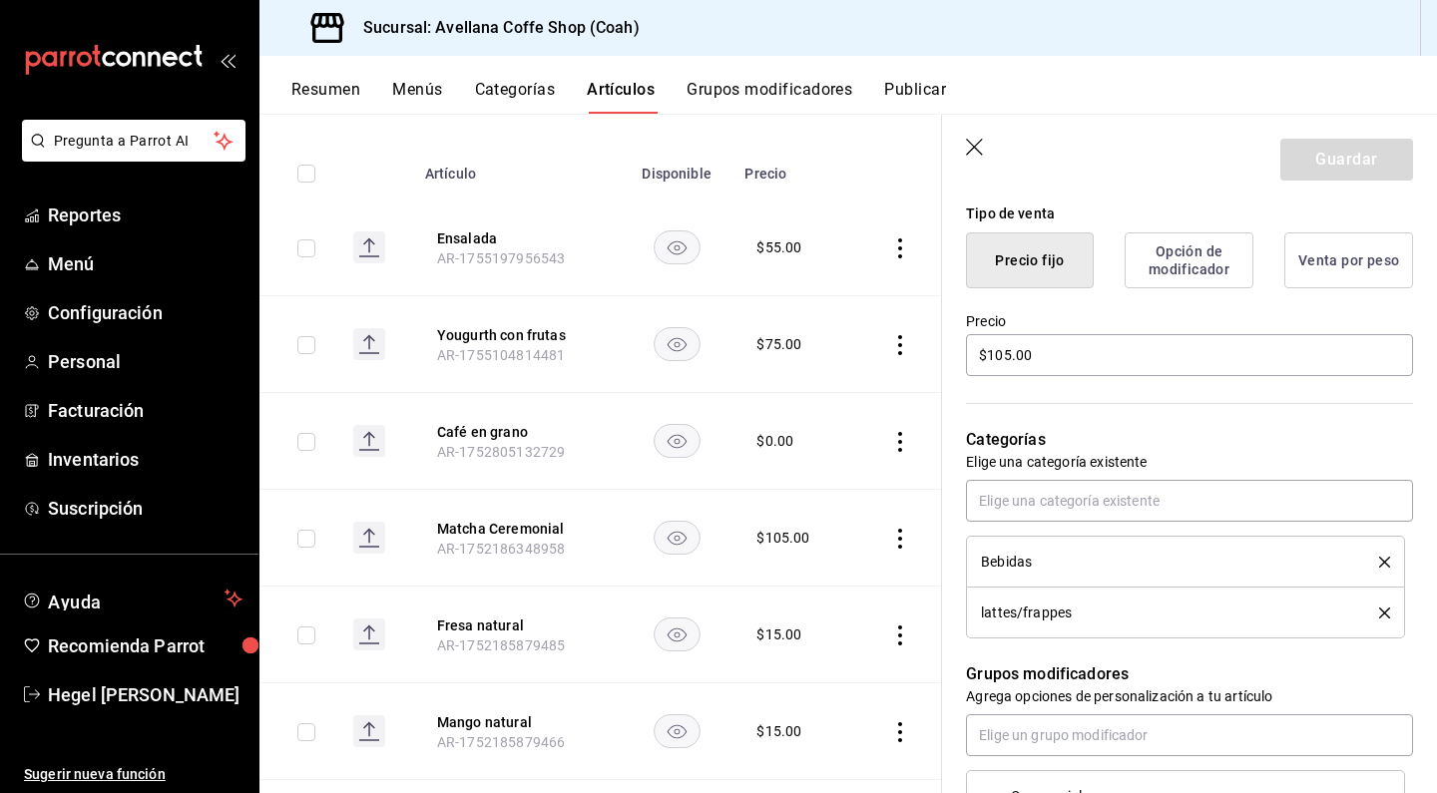
scroll to position [517, 0]
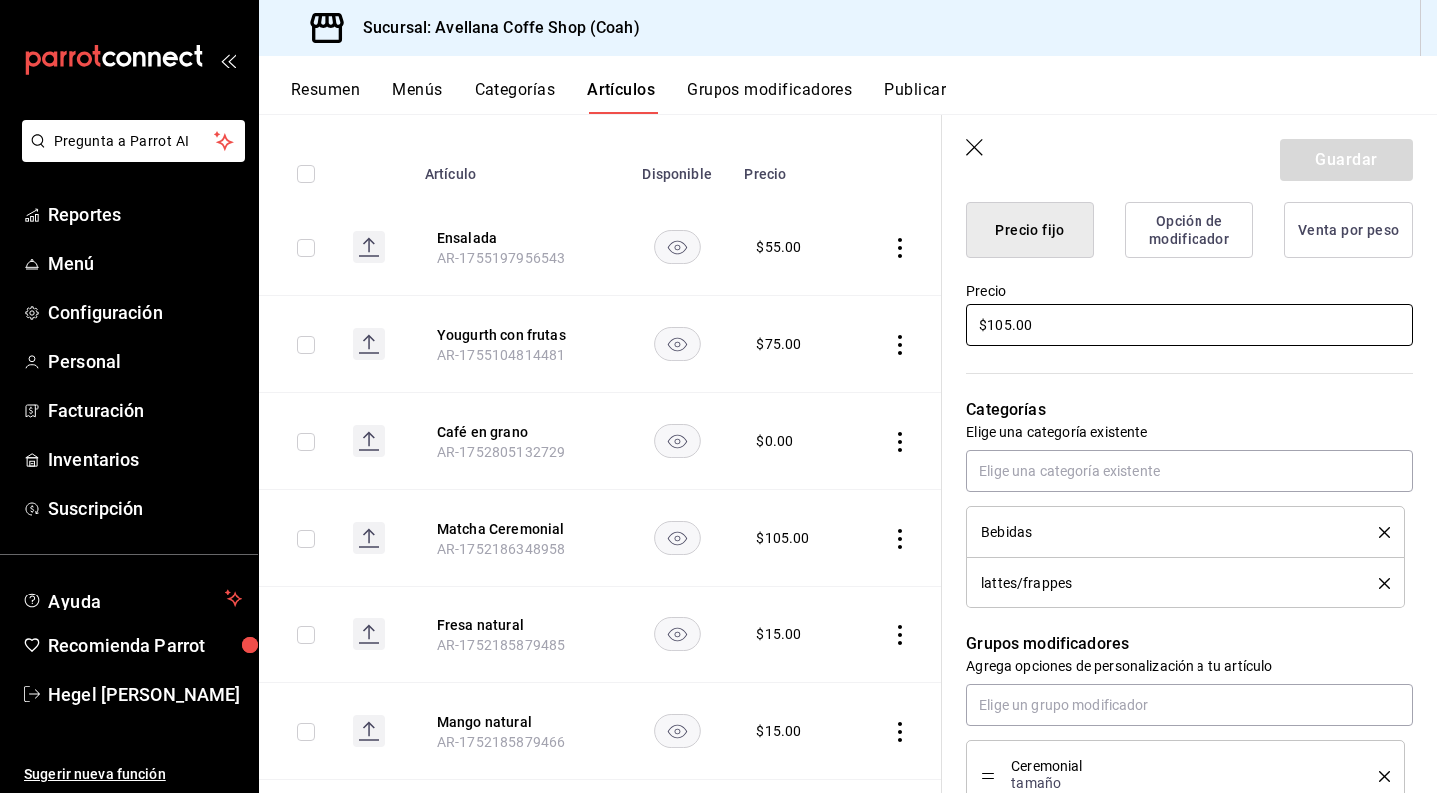
drag, startPoint x: 1046, startPoint y: 330, endPoint x: 903, endPoint y: 327, distance: 142.7
click at [903, 327] on main "Artículos sucursal Para editar los artículos o cambios generales, ve a “Organiz…" at bounding box center [848, 454] width 1178 height 680
type input "$0.00"
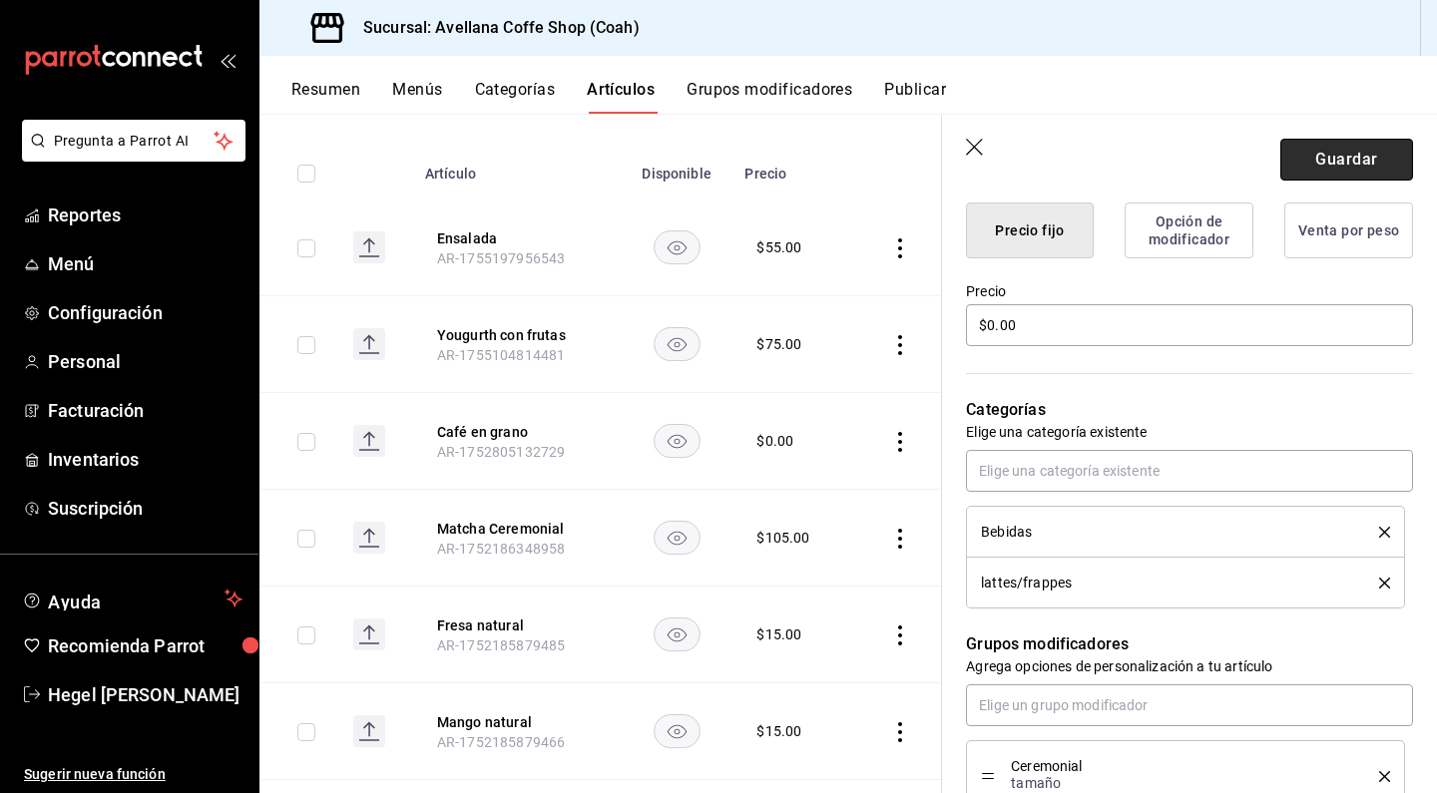
click at [1365, 170] on button "Guardar" at bounding box center [1346, 160] width 133 height 42
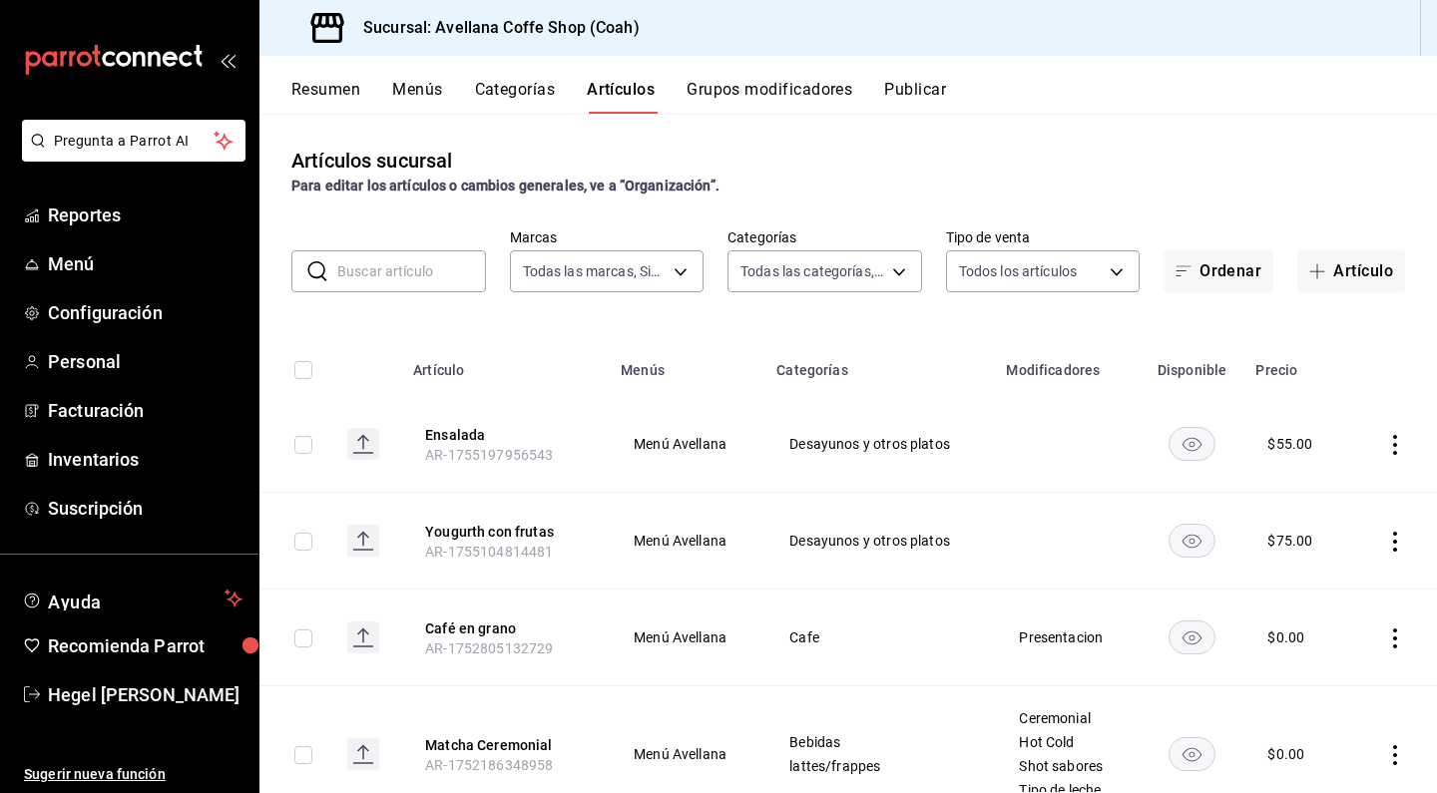
click at [926, 92] on button "Publicar" at bounding box center [915, 97] width 62 height 34
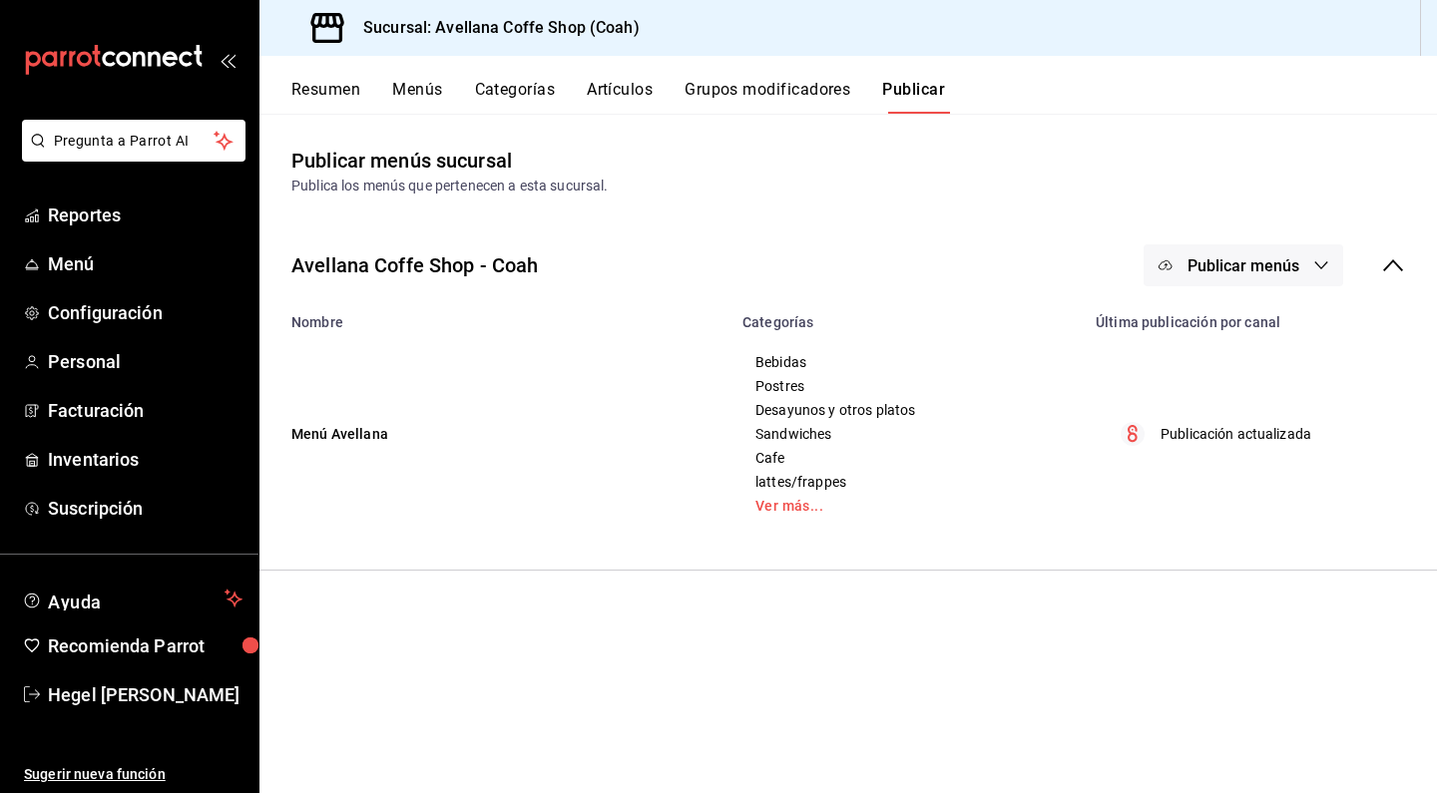
click at [926, 92] on button "Publicar" at bounding box center [913, 97] width 63 height 34
click at [627, 86] on button "Artículos" at bounding box center [620, 97] width 66 height 34
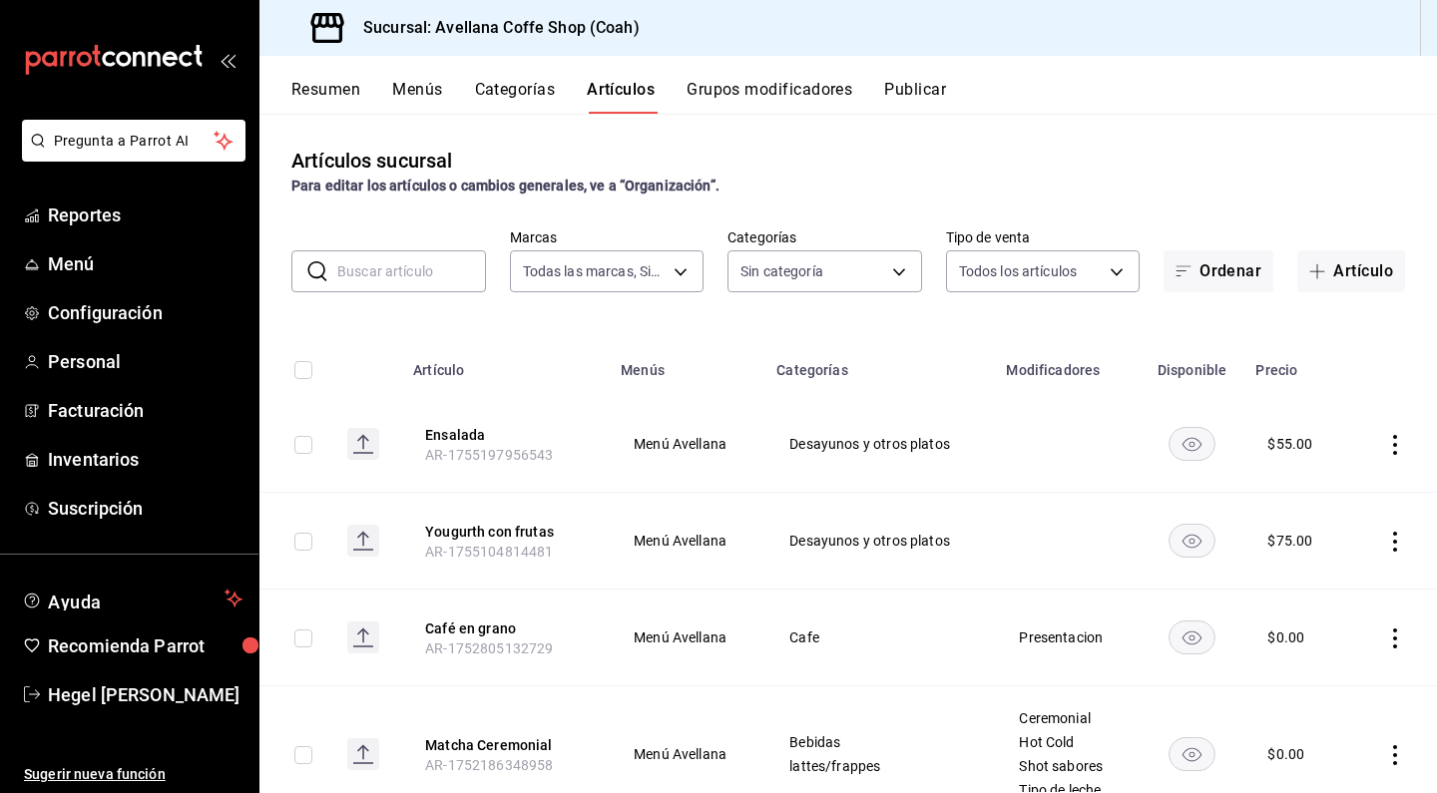
type input "e8737dc7-768a-46ab-9b25-337b51bb9342"
type input "bab15b1d-9dd5-49f8-b38c-d870ccb2bbc3,7896a7a4-e227-4ccf-b35b-05b019aec652,e0b9a…"
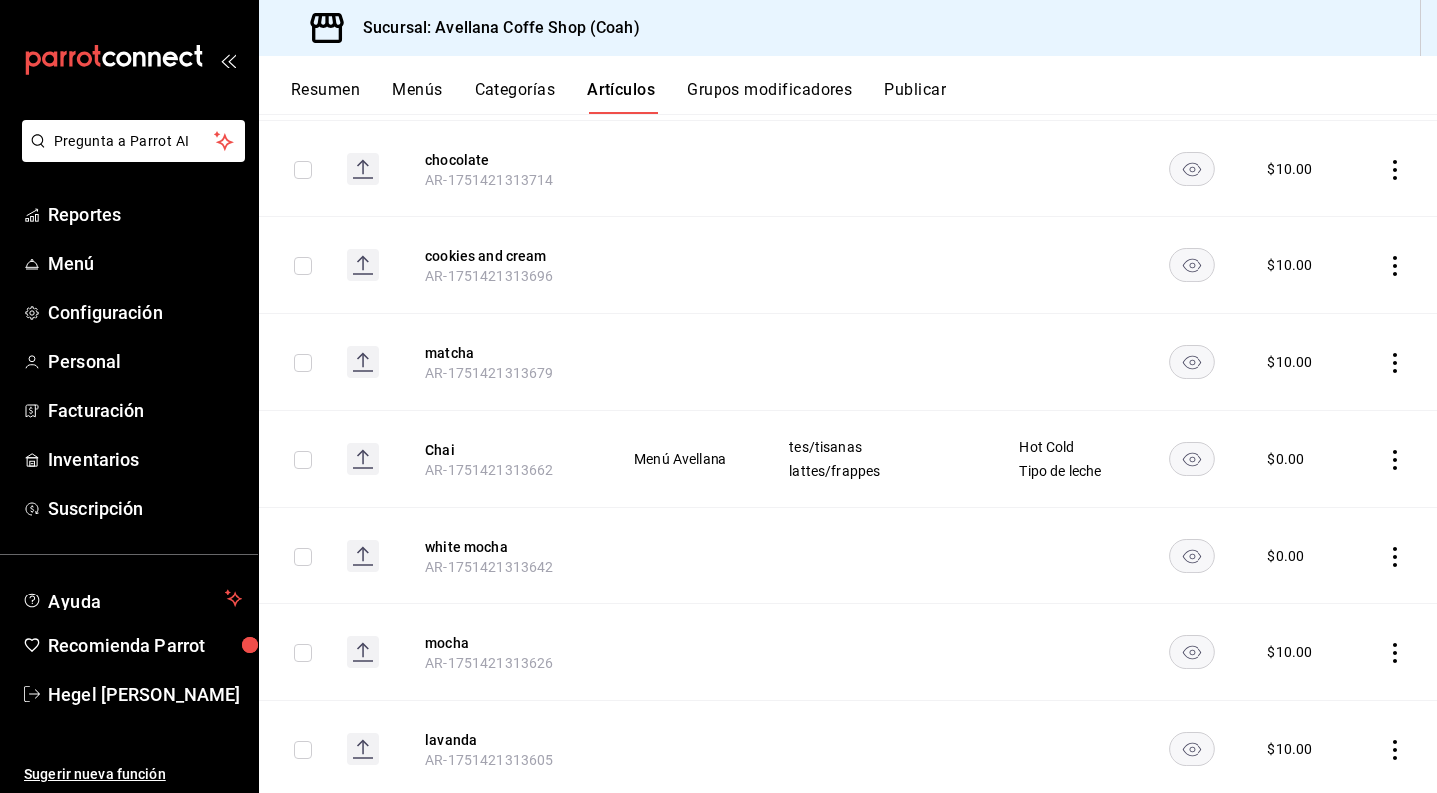
scroll to position [1480, 0]
click at [444, 451] on button "Chai" at bounding box center [505, 447] width 160 height 20
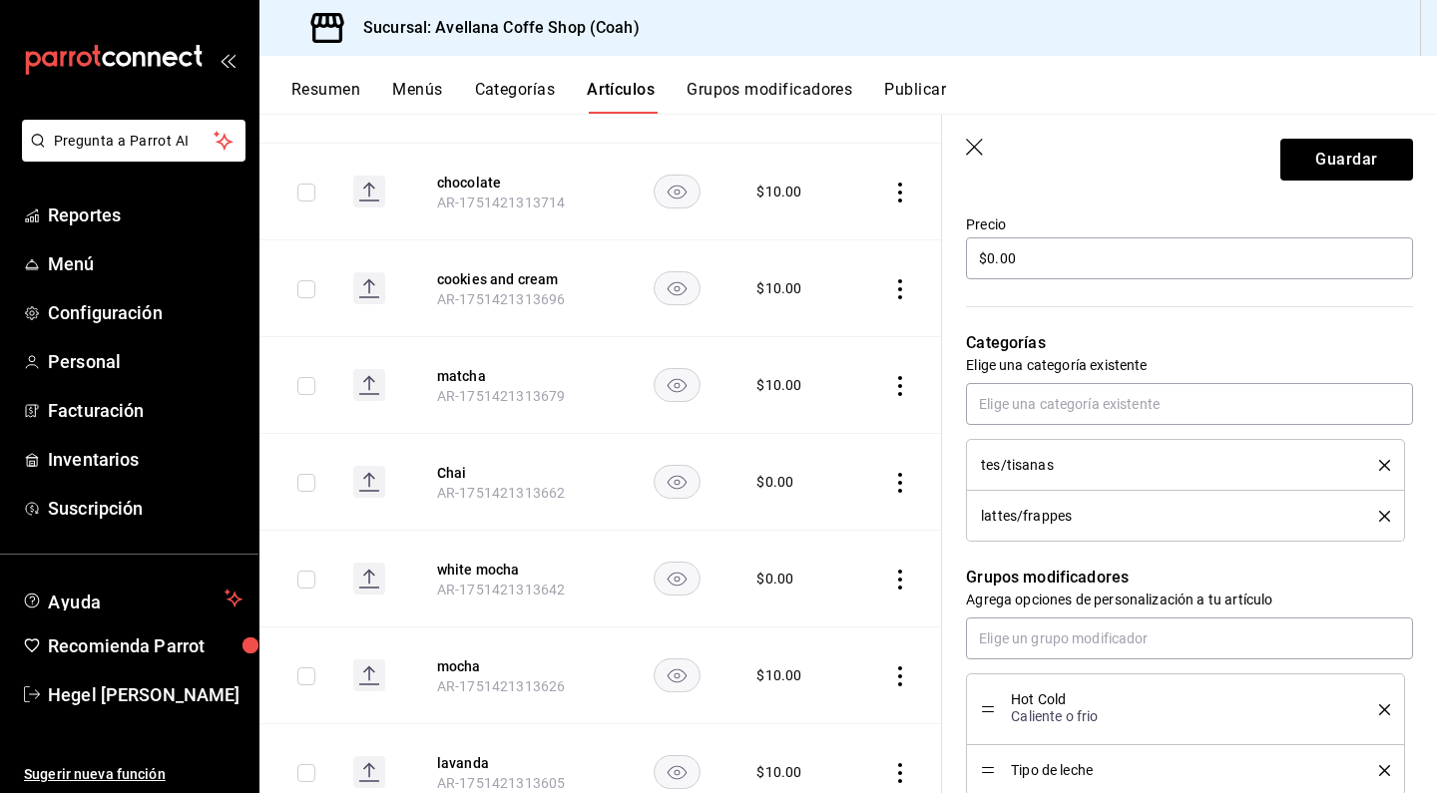
scroll to position [593, 0]
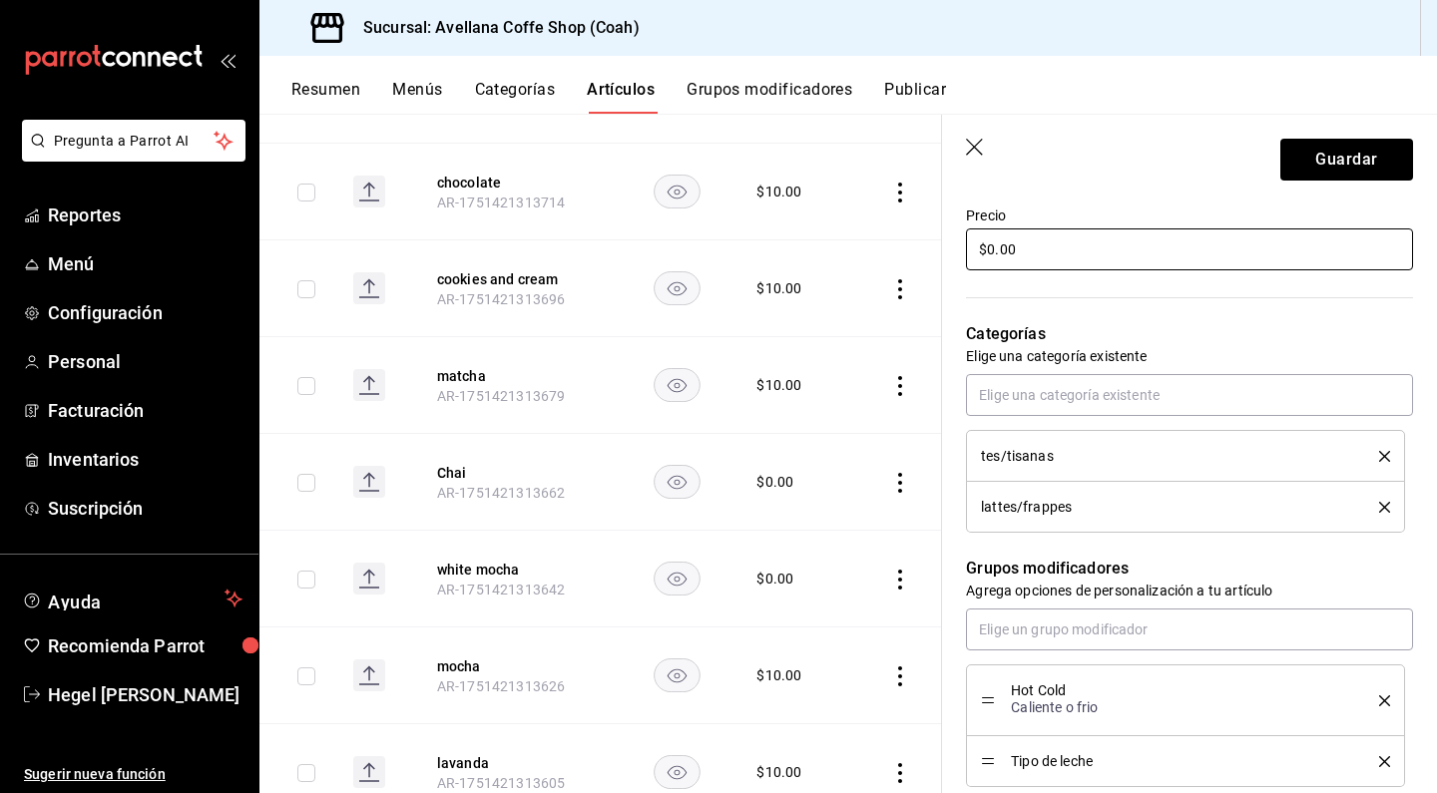
type input "Chai artesanal"
drag, startPoint x: 1031, startPoint y: 245, endPoint x: 950, endPoint y: 243, distance: 80.9
click at [950, 243] on div "Precio $0.00" at bounding box center [1177, 228] width 471 height 91
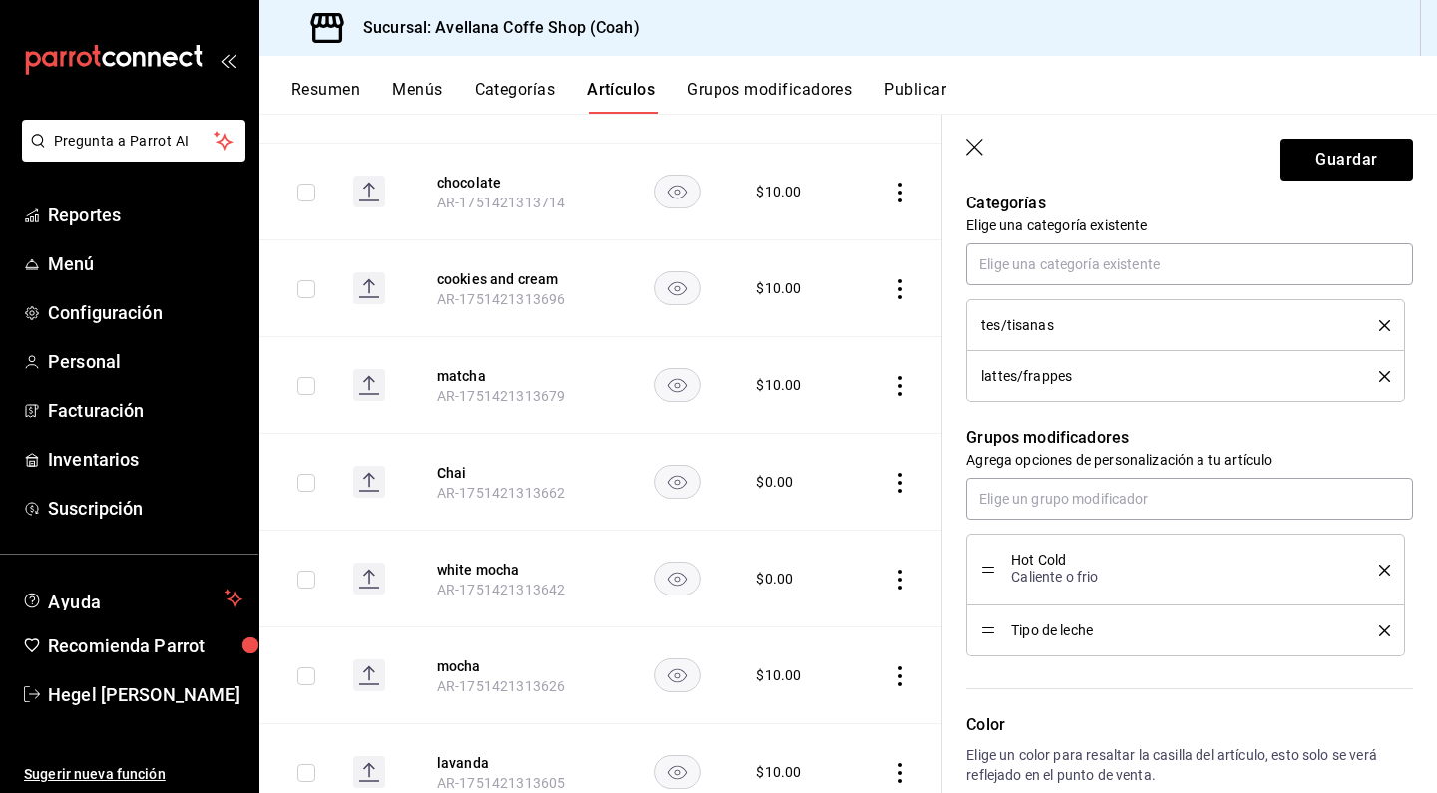
scroll to position [725, 0]
type input "$95.00"
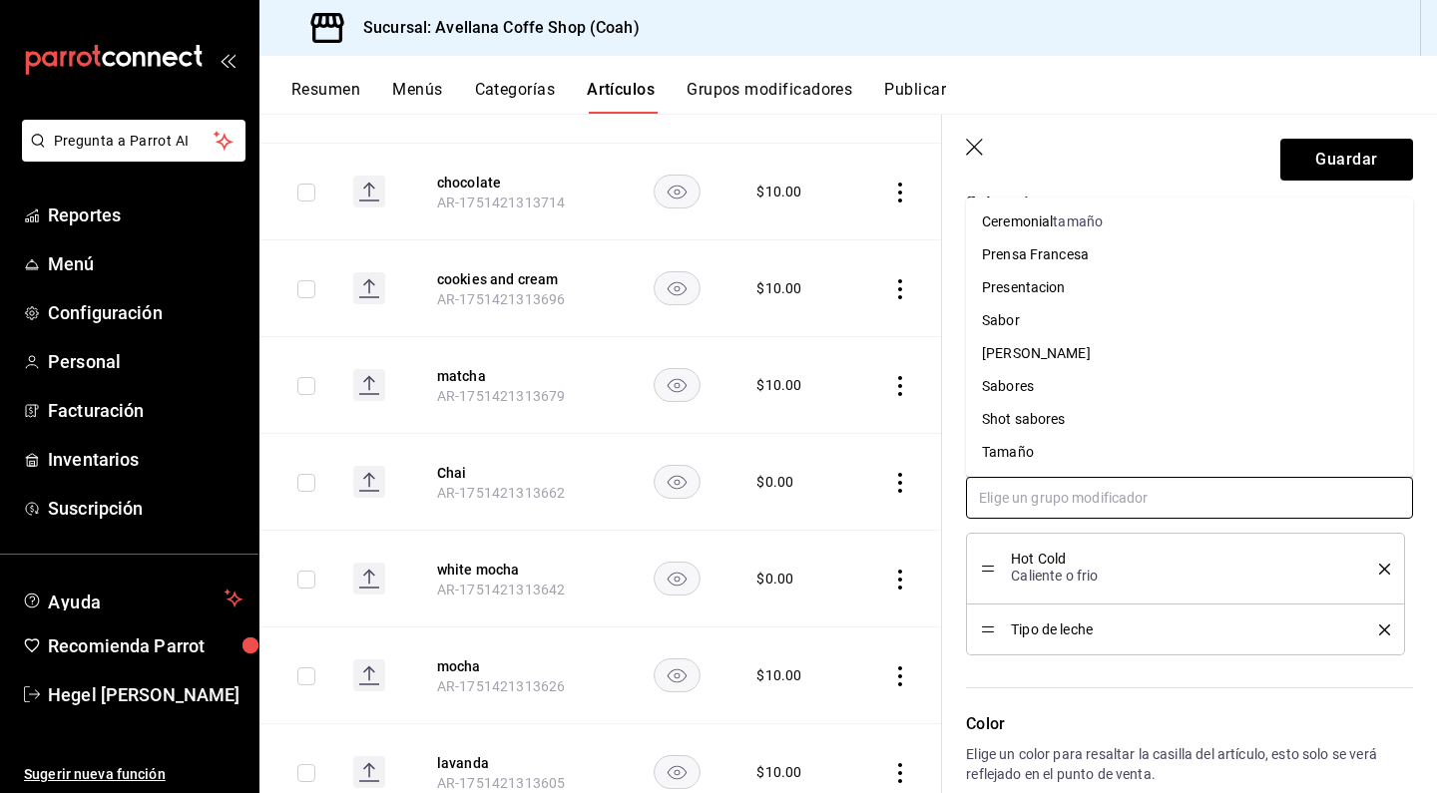
click at [1090, 490] on input "text" at bounding box center [1189, 498] width 447 height 42
click at [1072, 387] on li "Sabores" at bounding box center [1189, 386] width 447 height 33
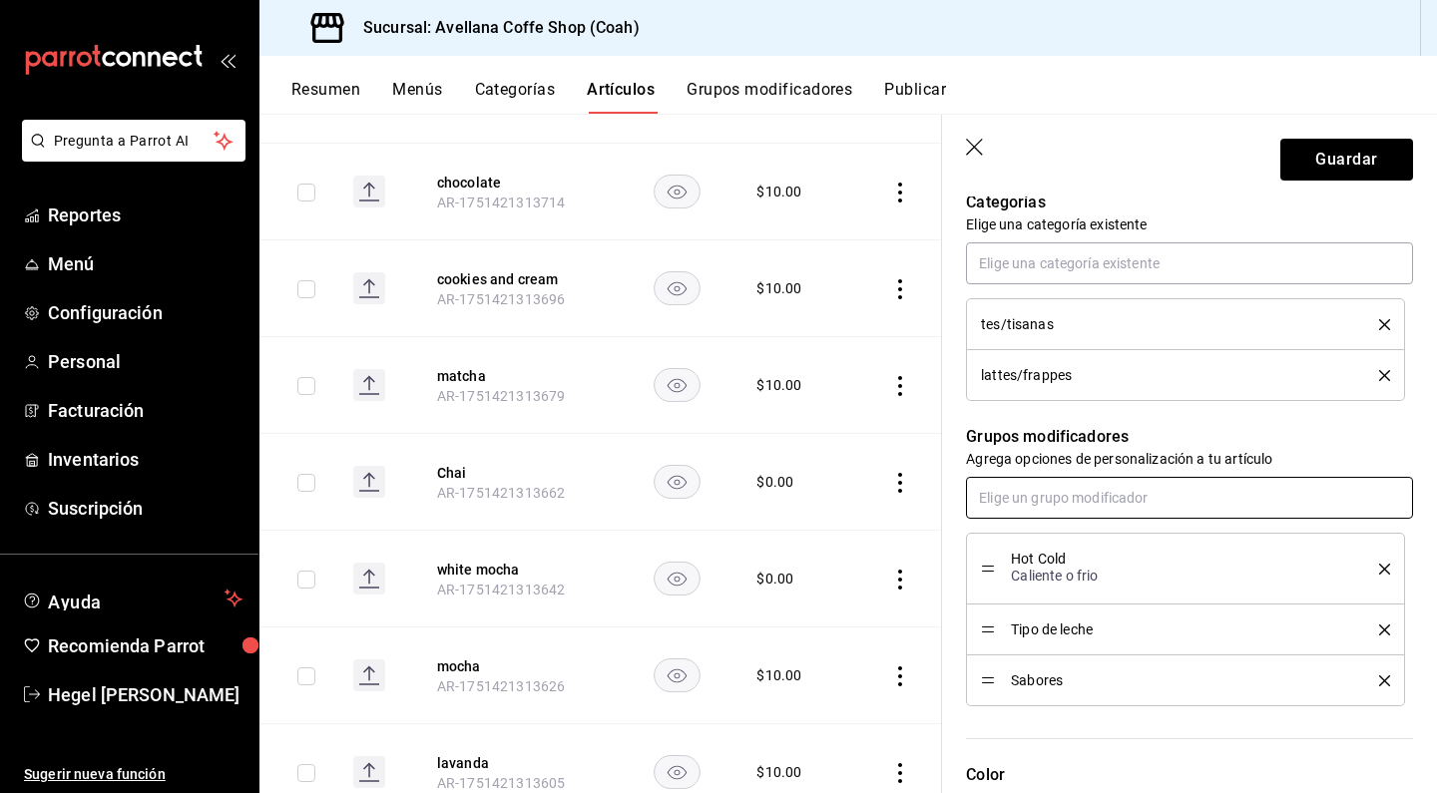
click at [1050, 497] on input "text" at bounding box center [1189, 498] width 447 height 42
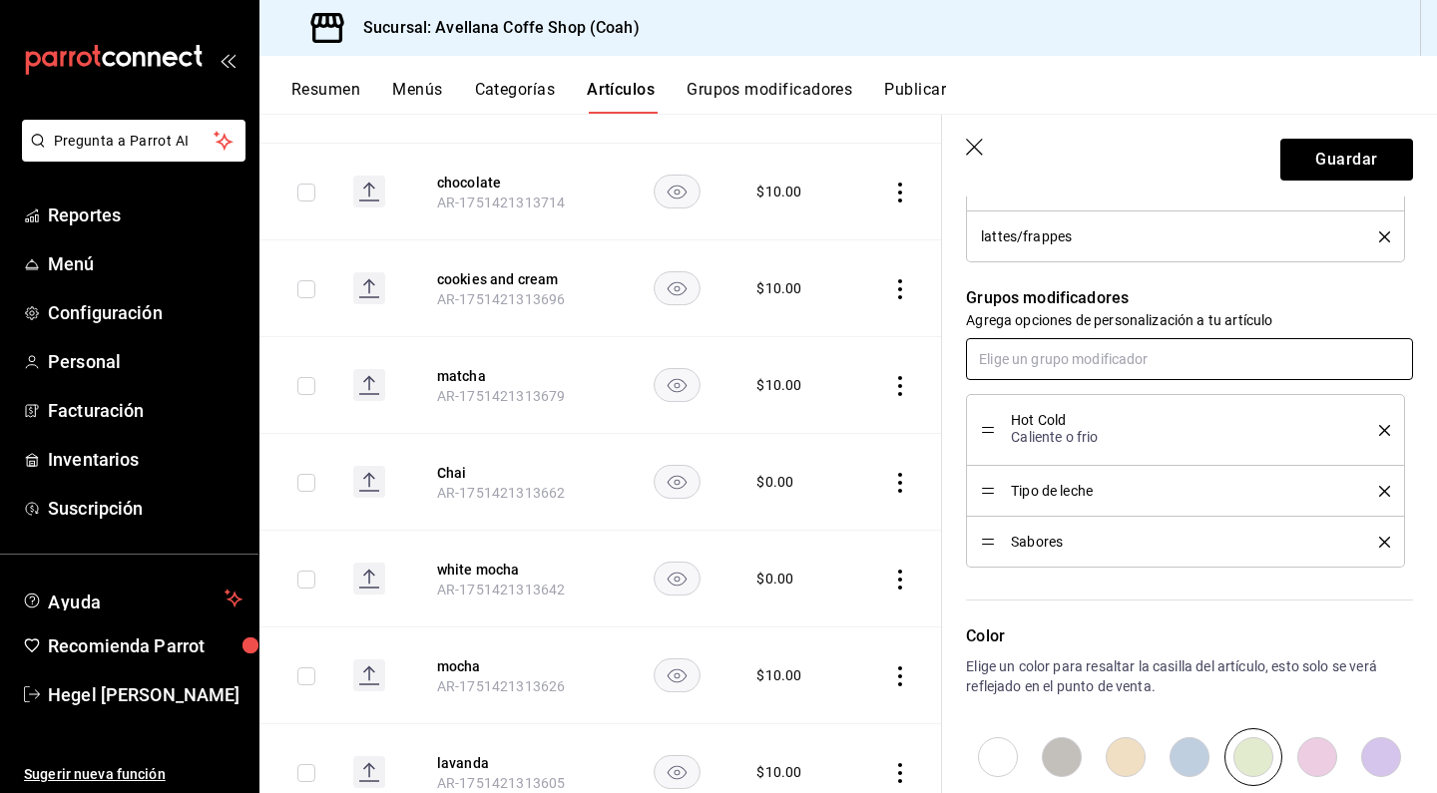
scroll to position [864, 0]
click at [1386, 544] on icon "delete" at bounding box center [1384, 541] width 11 height 11
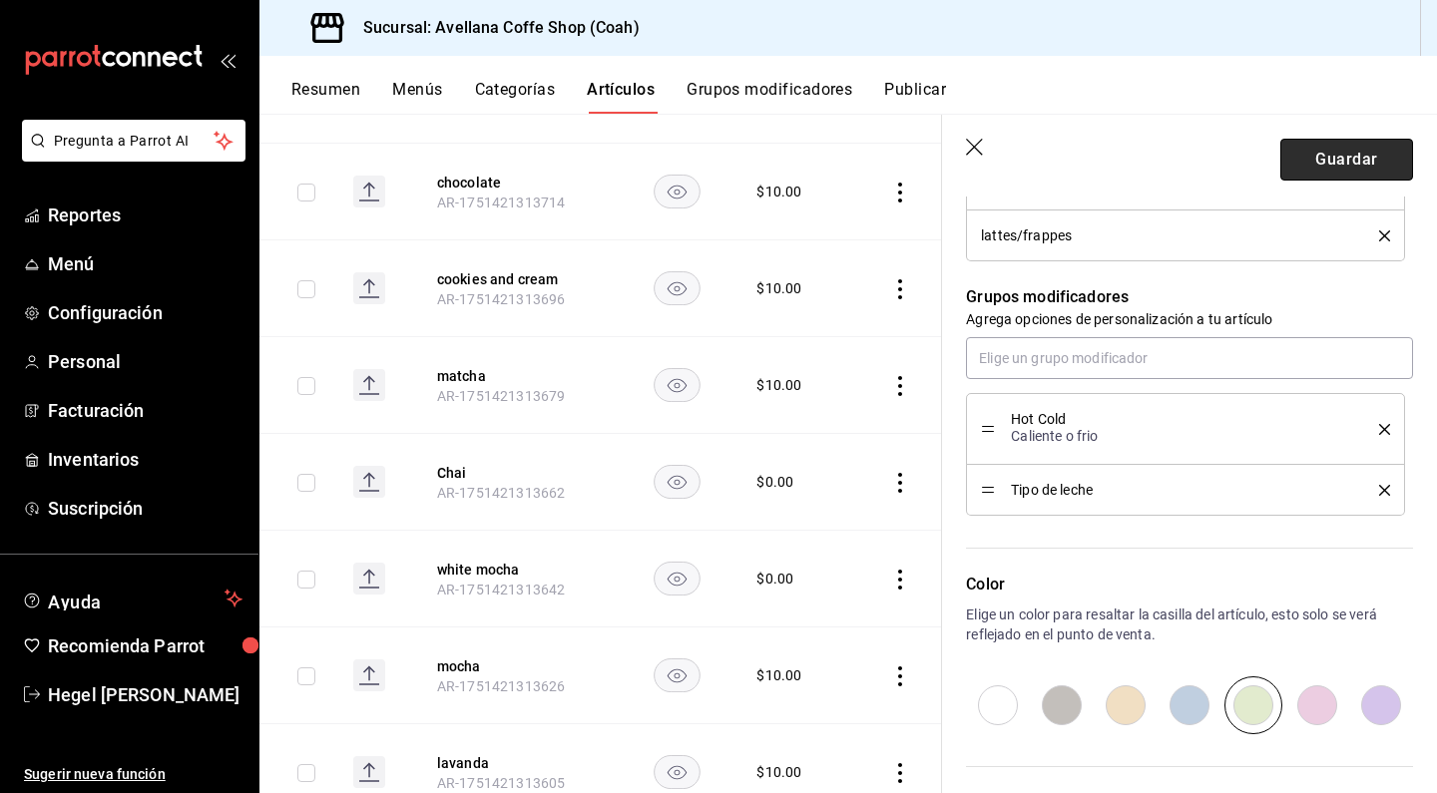
click at [1339, 158] on button "Guardar" at bounding box center [1346, 160] width 133 height 42
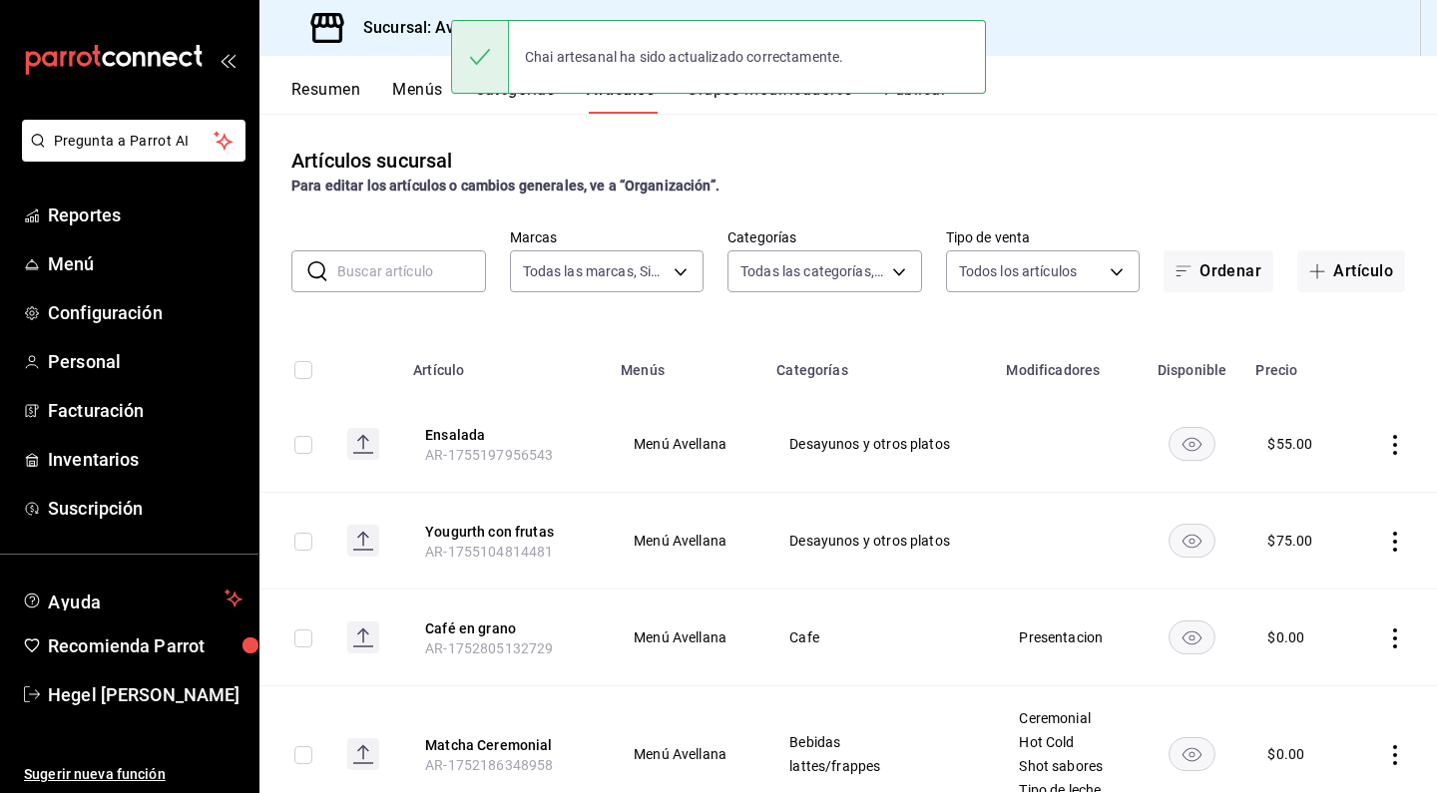
click at [936, 95] on div "Chai artesanal ha sido actualizado correctamente." at bounding box center [718, 57] width 535 height 86
click at [1026, 104] on div "Resumen Menús Categorías Artículos Grupos modificadores Publicar" at bounding box center [864, 97] width 1146 height 34
click at [922, 100] on button "Publicar" at bounding box center [915, 97] width 62 height 34
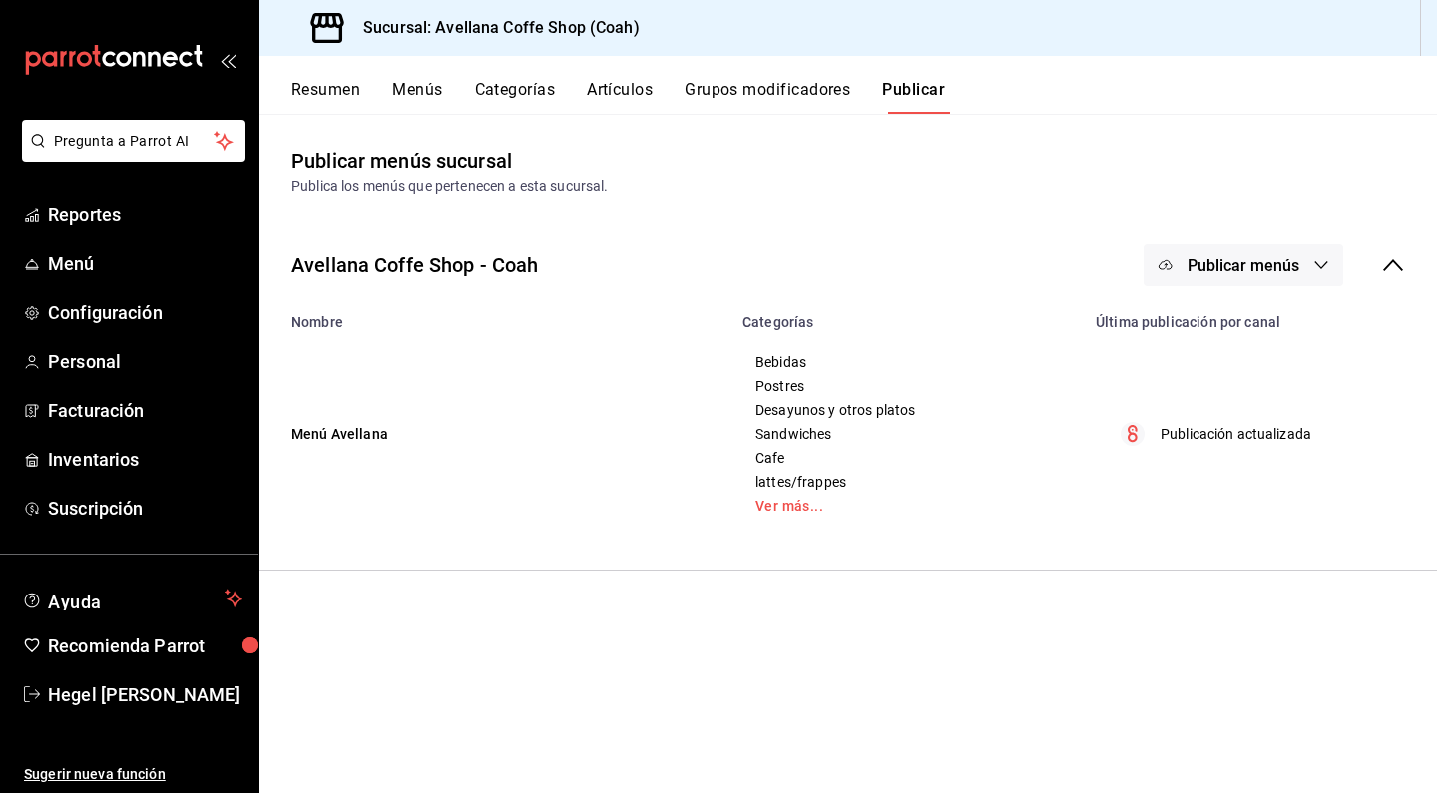
click at [922, 90] on button "Publicar" at bounding box center [913, 97] width 63 height 34
click at [1207, 270] on span "Publicar menús" at bounding box center [1244, 265] width 112 height 19
click at [1256, 337] on span "Punto de venta" at bounding box center [1272, 330] width 96 height 21
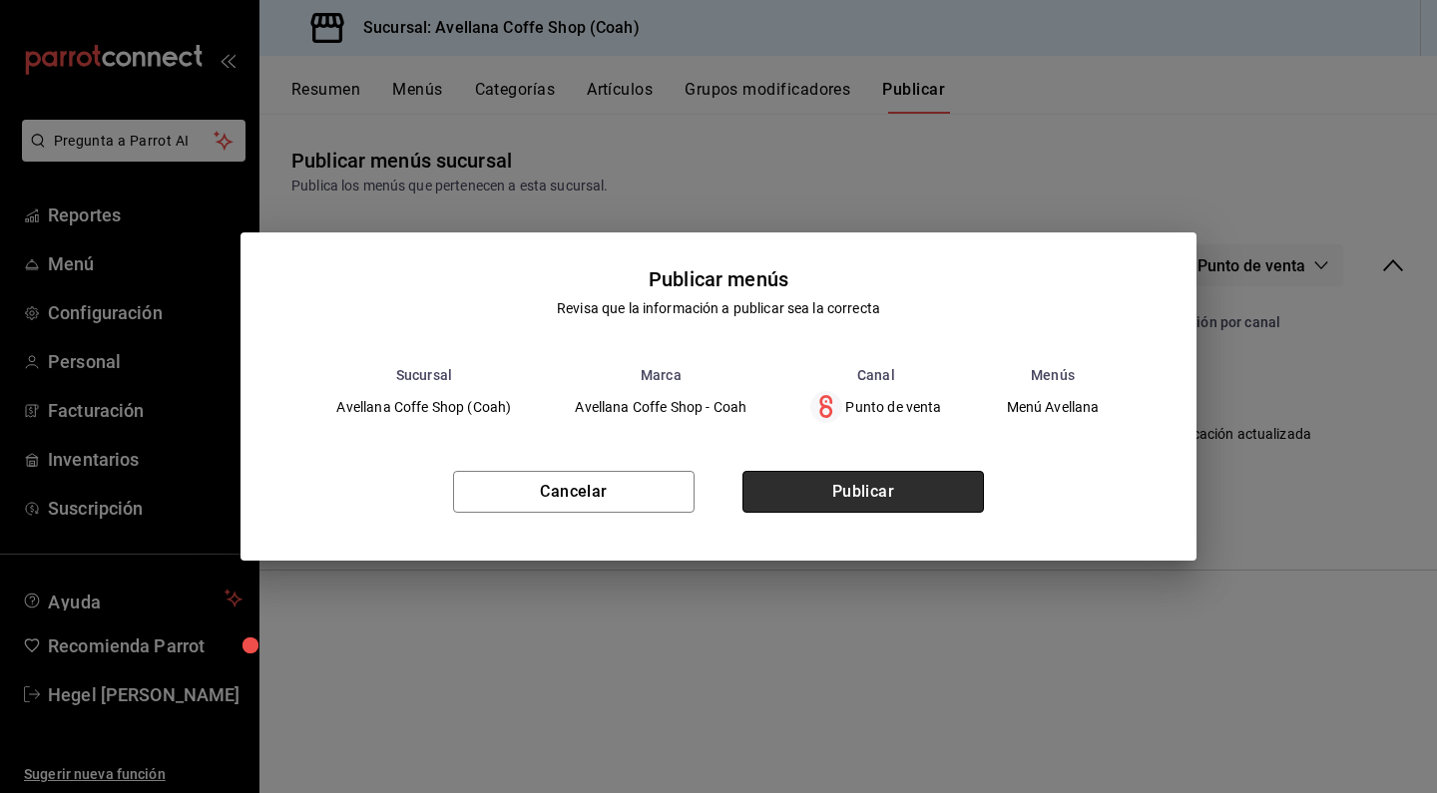
click at [883, 482] on button "Publicar" at bounding box center [863, 492] width 242 height 42
